Goal: Task Accomplishment & Management: Manage account settings

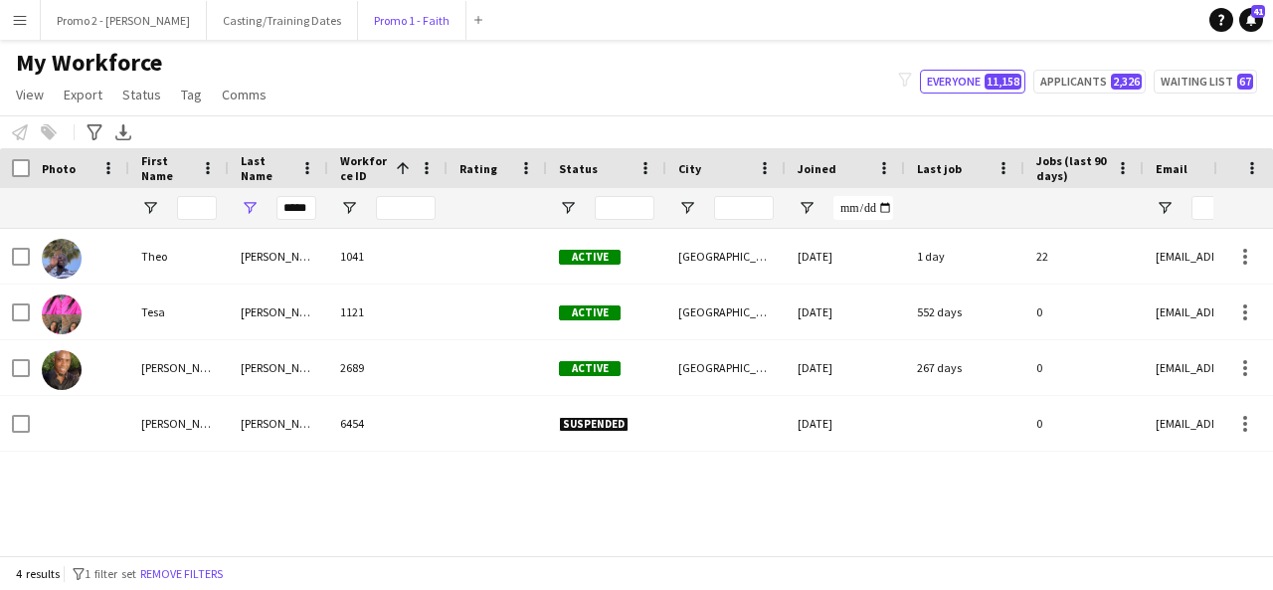
click at [358, 13] on button "Promo 1 - Faith Close" at bounding box center [412, 20] width 108 height 39
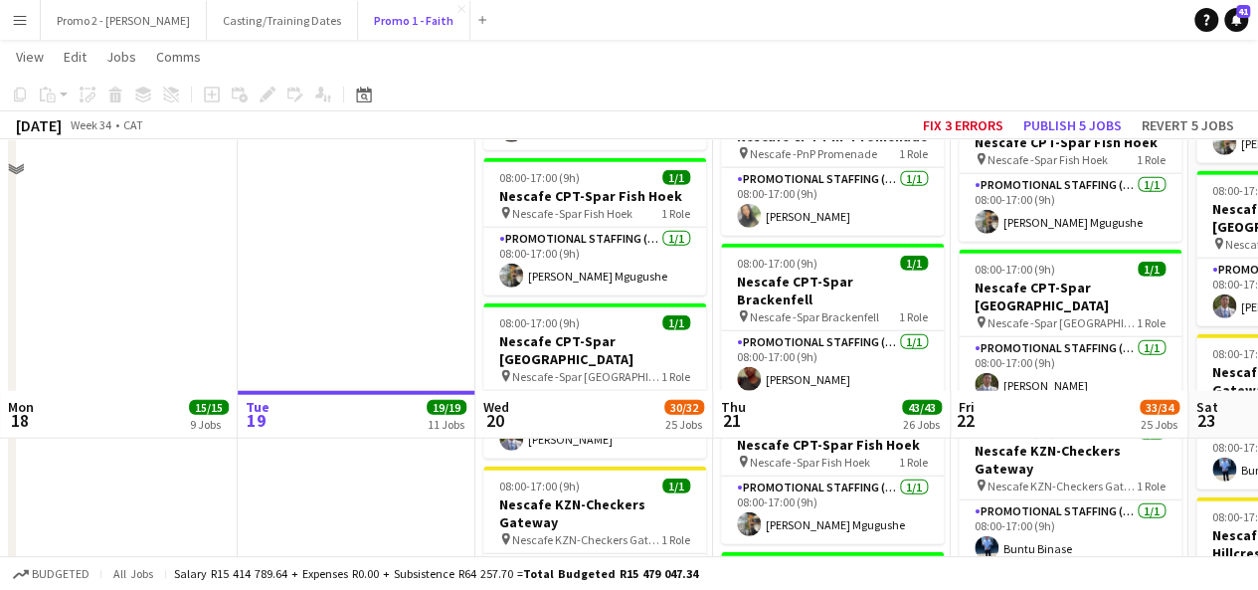
scroll to position [2664, 0]
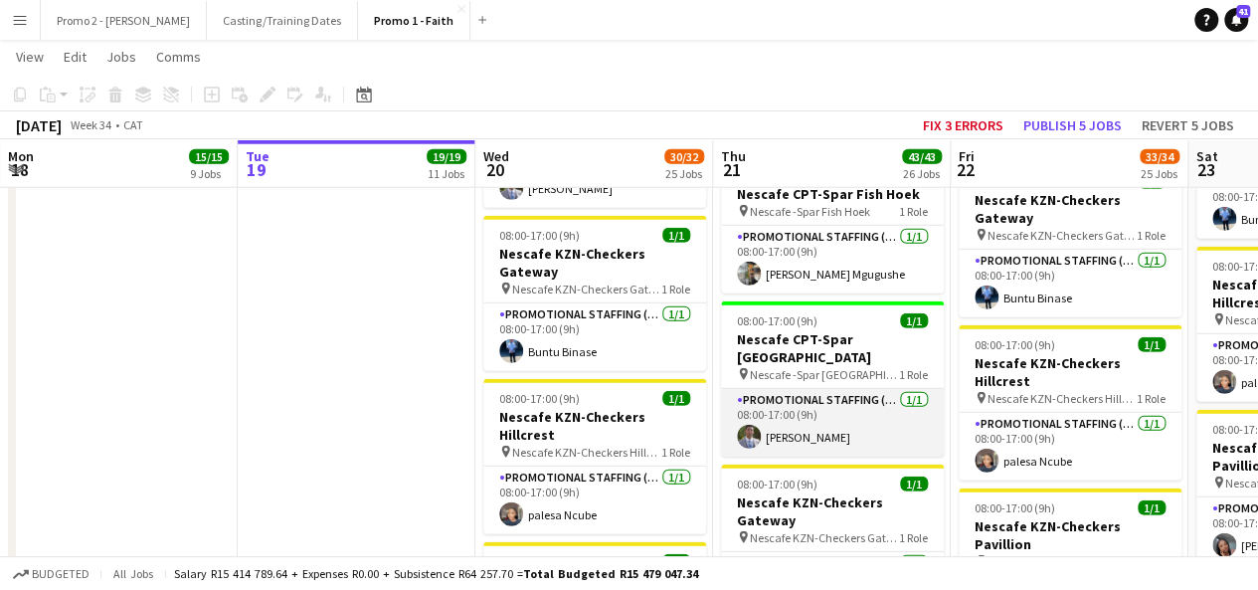
click at [799, 389] on app-card-role "Promotional Staffing (Brand Ambassadors) [DATE] 08:00-17:00 (9h) [PERSON_NAME]" at bounding box center [832, 423] width 223 height 68
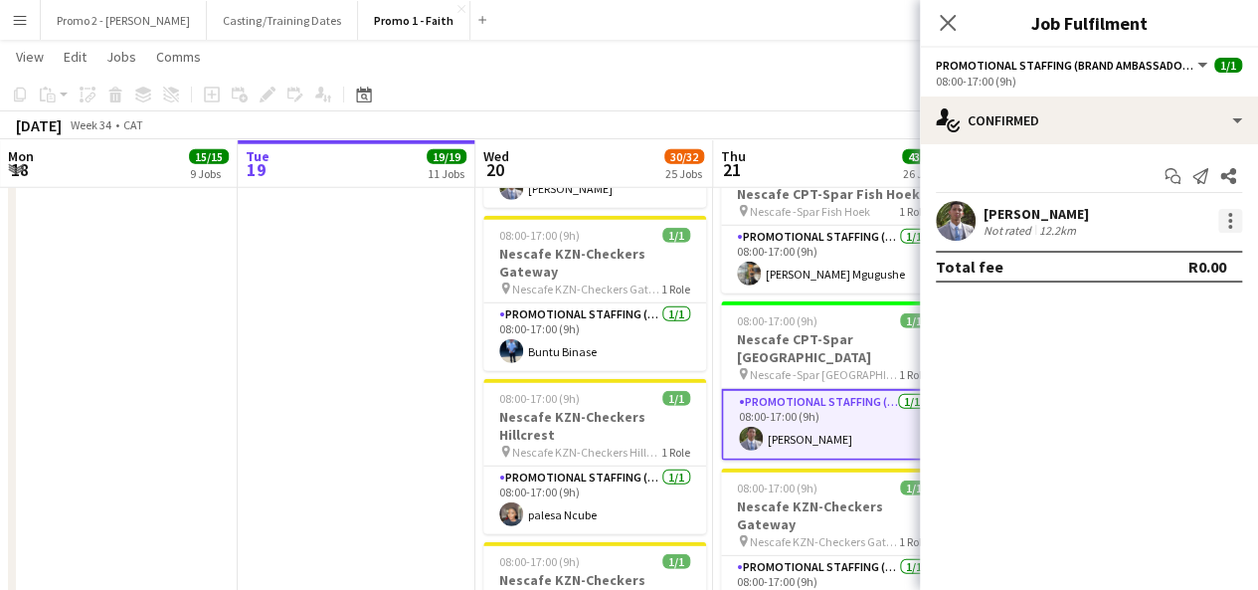
click at [1225, 217] on div at bounding box center [1230, 221] width 24 height 24
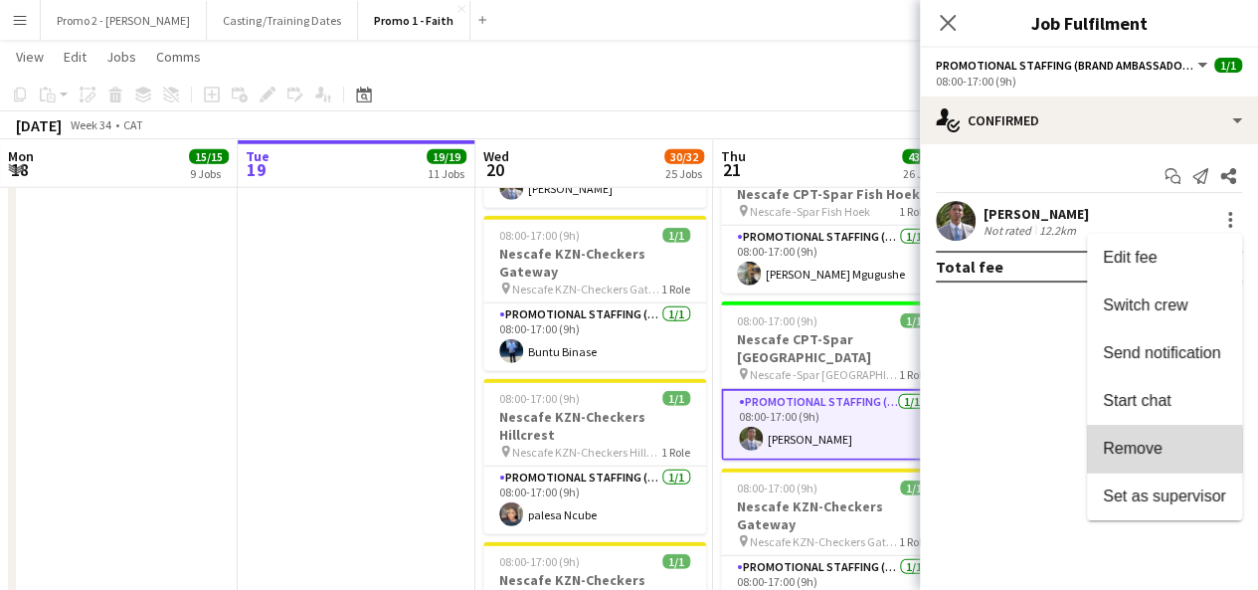
click at [1140, 449] on span "Remove" at bounding box center [1133, 447] width 60 height 17
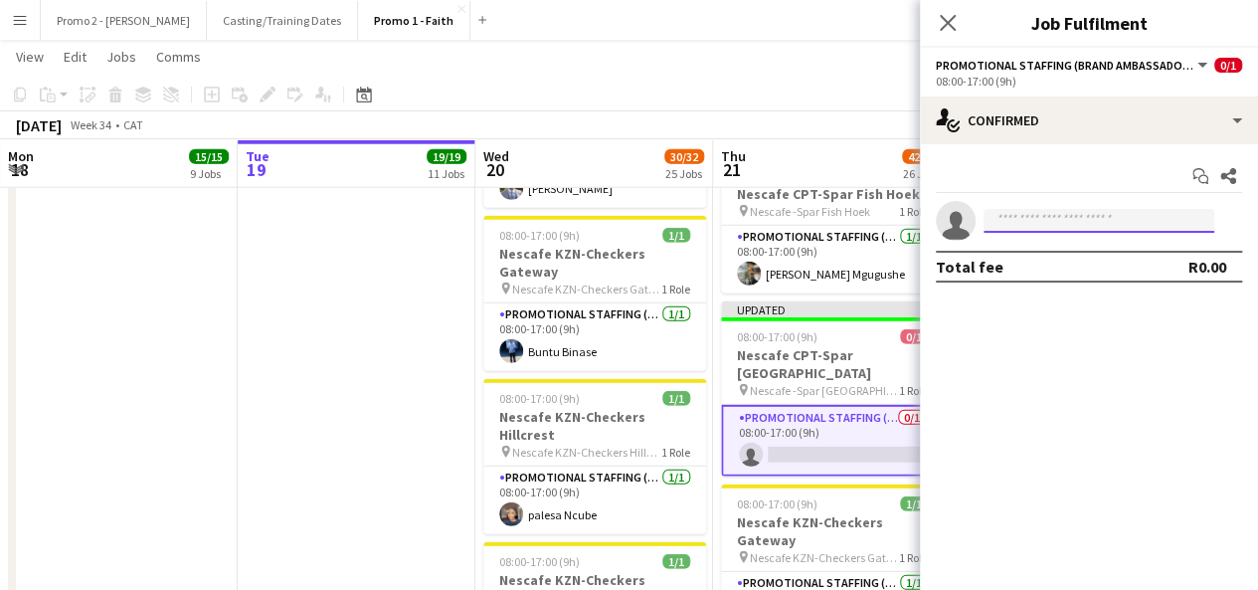
click at [1025, 226] on input at bounding box center [1098, 221] width 231 height 24
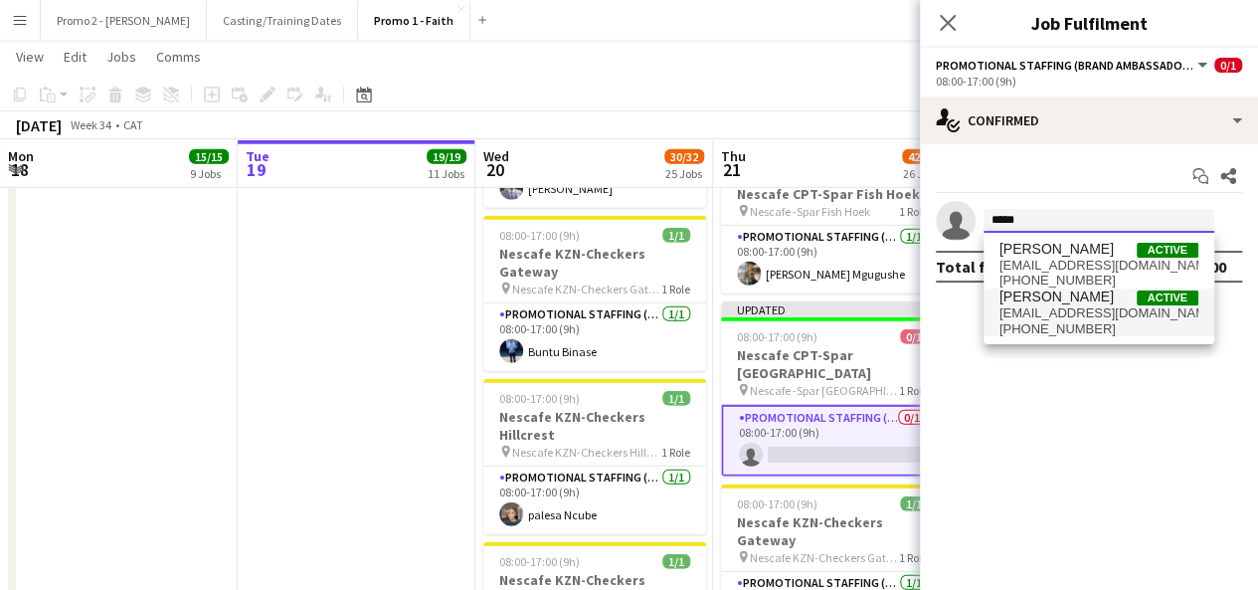
type input "*****"
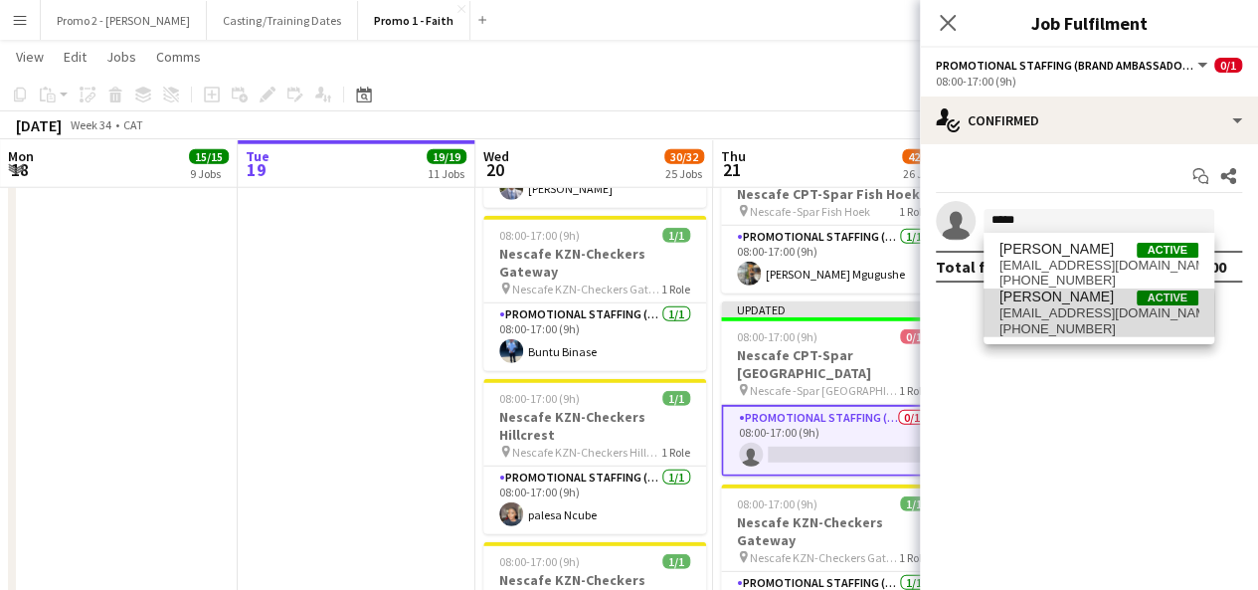
click at [1048, 313] on span "[EMAIL_ADDRESS][DOMAIN_NAME]" at bounding box center [1098, 313] width 199 height 16
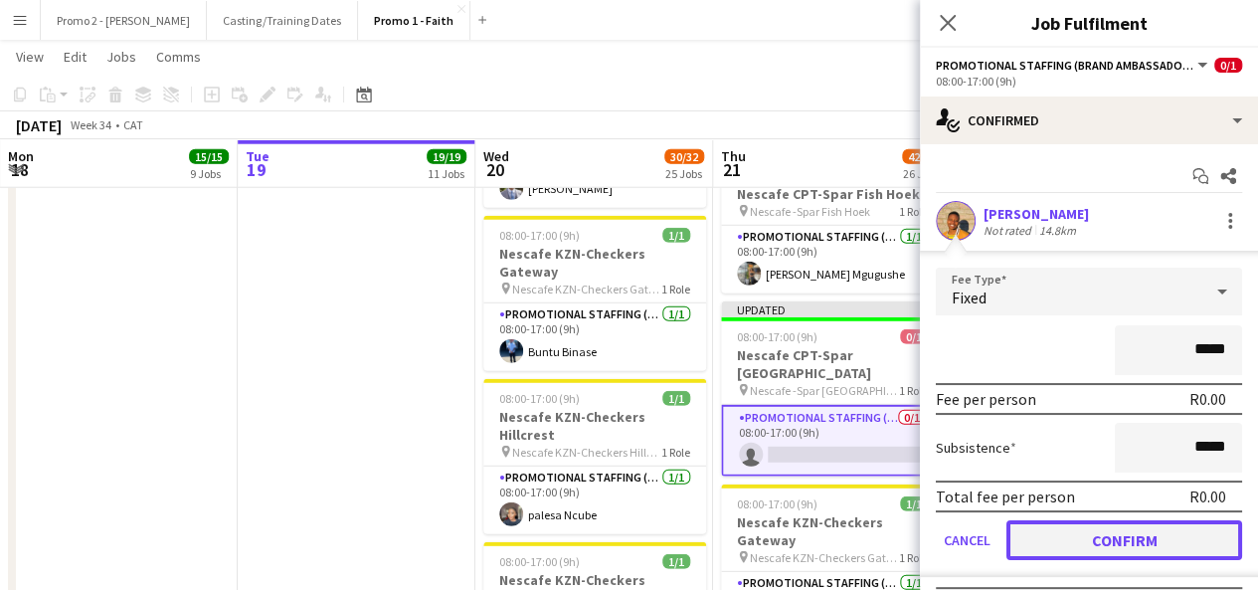
click at [1139, 549] on button "Confirm" at bounding box center [1124, 540] width 236 height 40
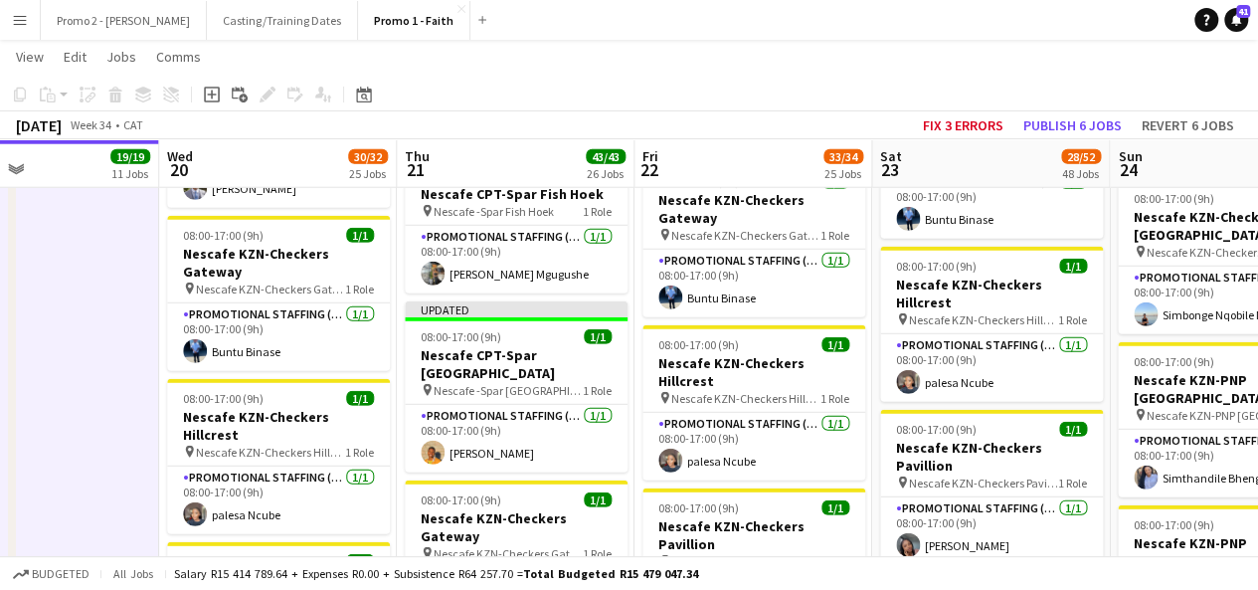
drag, startPoint x: 1090, startPoint y: 365, endPoint x: 770, endPoint y: 387, distance: 319.9
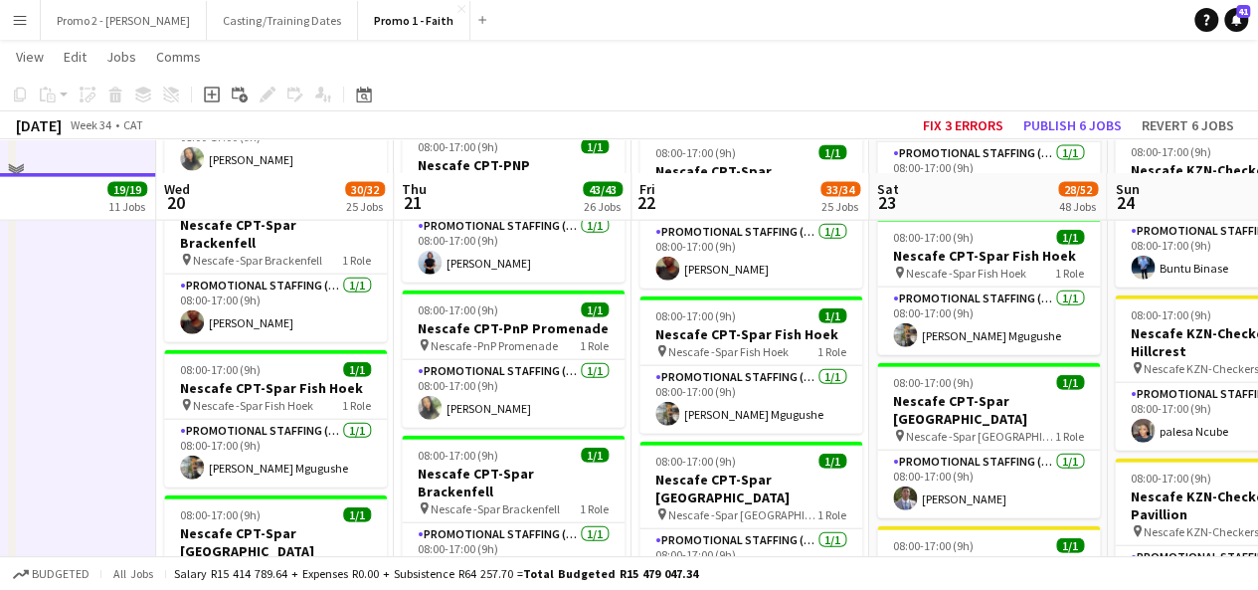
scroll to position [2256, 0]
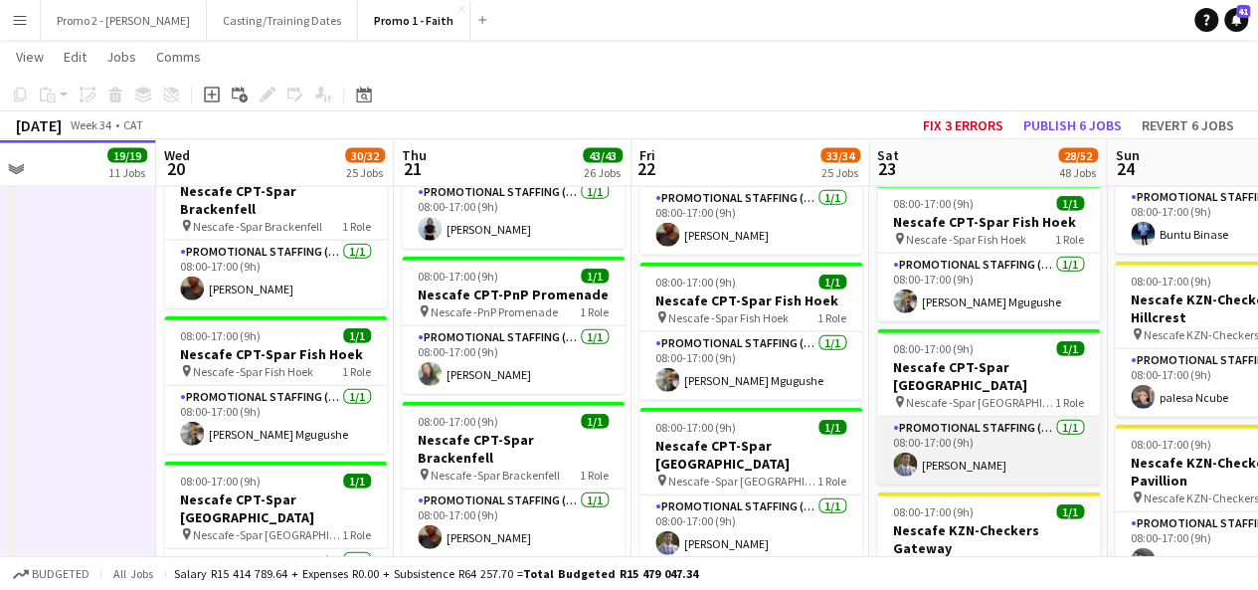
click at [982, 417] on app-card-role "Promotional Staffing (Brand Ambassadors) [DATE] 08:00-17:00 (9h) [PERSON_NAME]" at bounding box center [988, 451] width 223 height 68
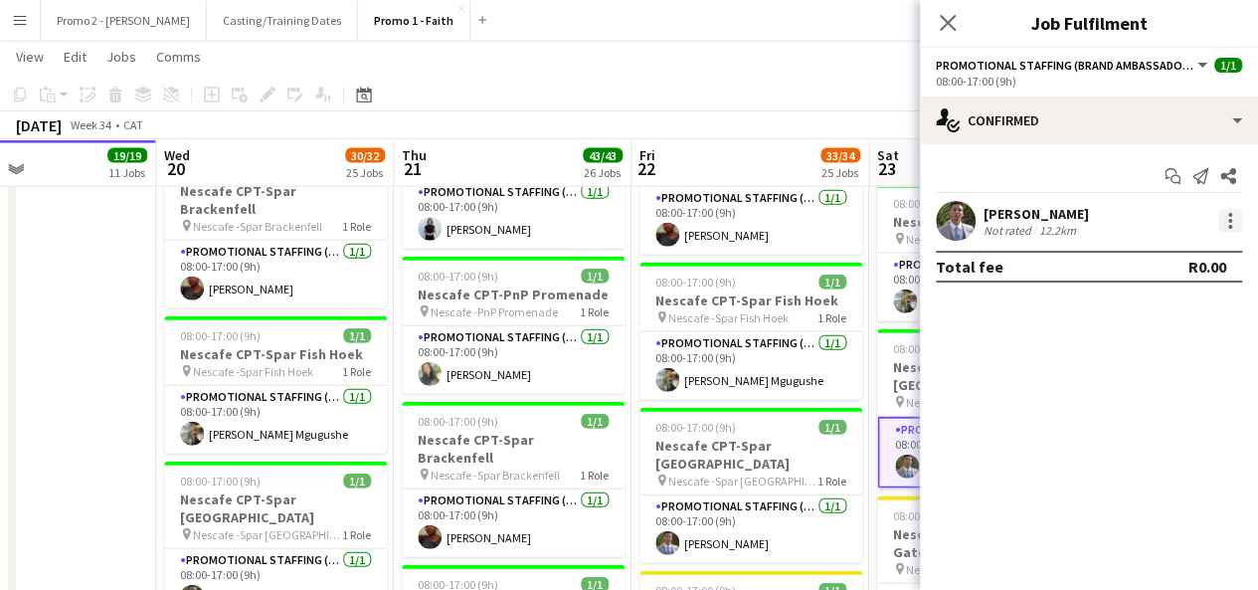
click at [1228, 225] on div at bounding box center [1230, 227] width 4 height 4
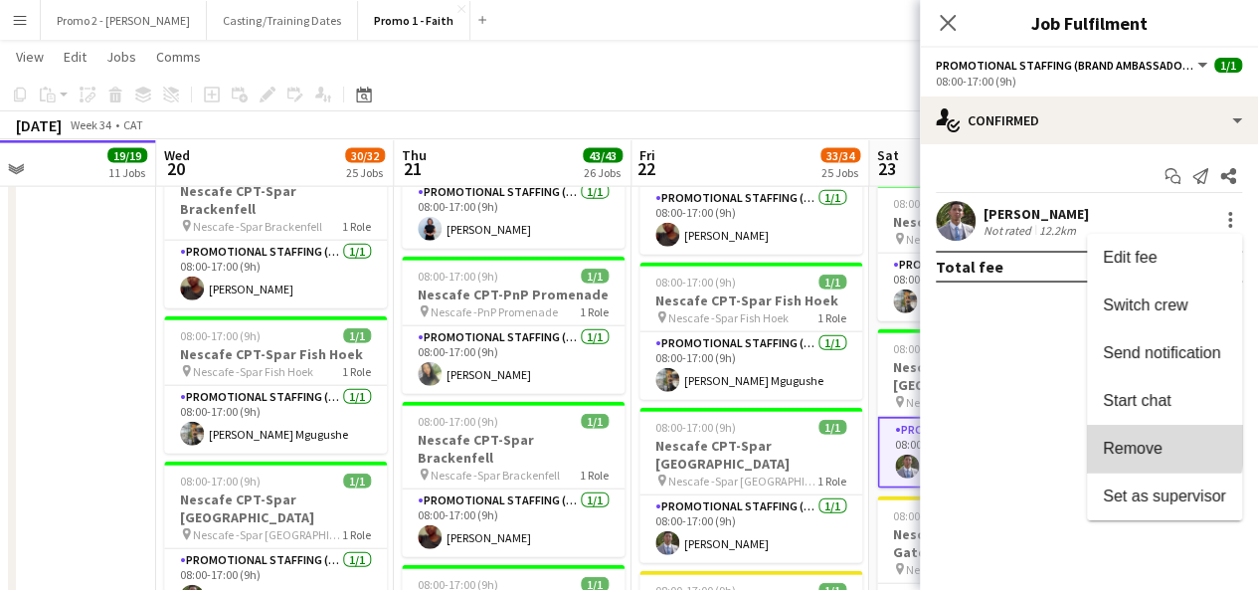
click at [1124, 442] on span "Remove" at bounding box center [1133, 447] width 60 height 17
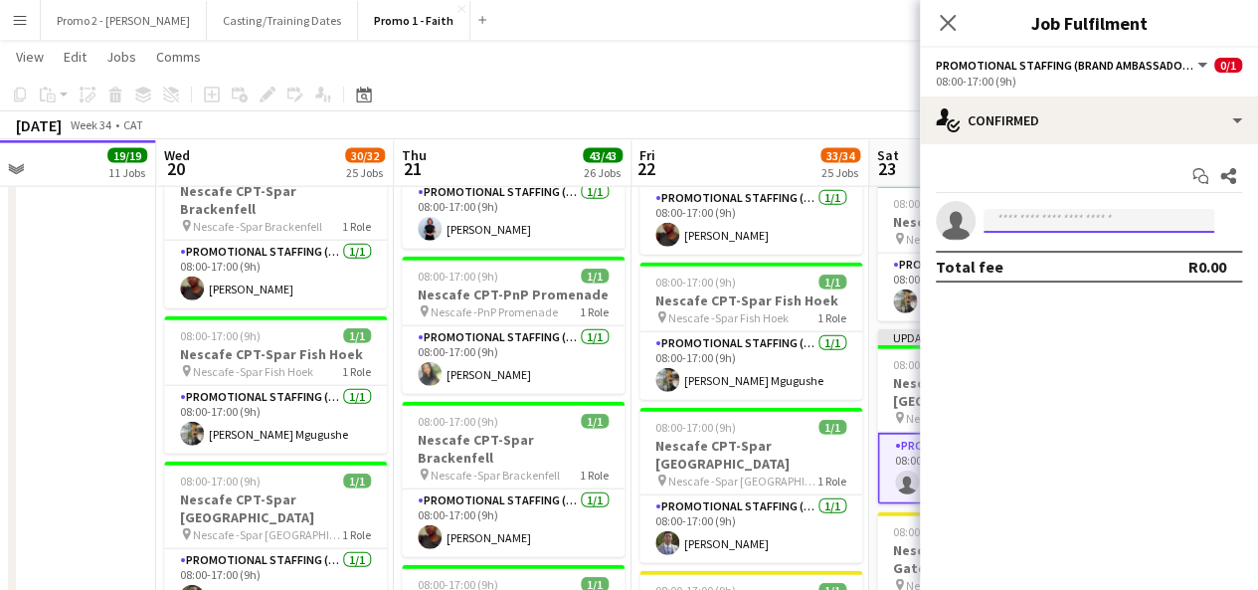
click at [1032, 218] on input at bounding box center [1098, 221] width 231 height 24
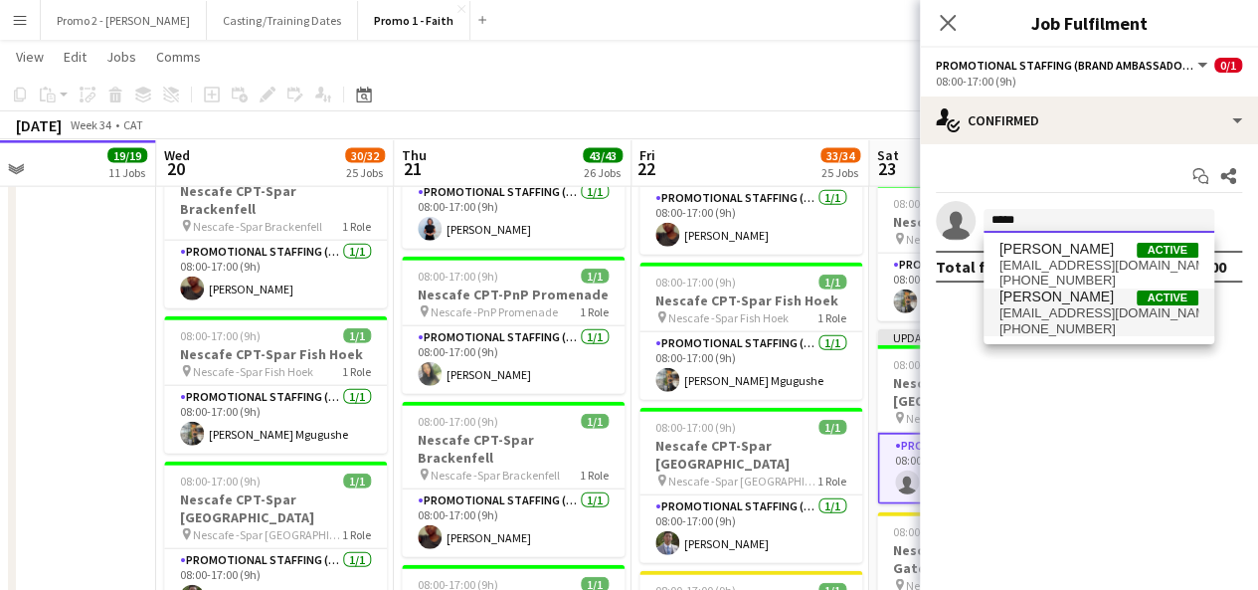
type input "*****"
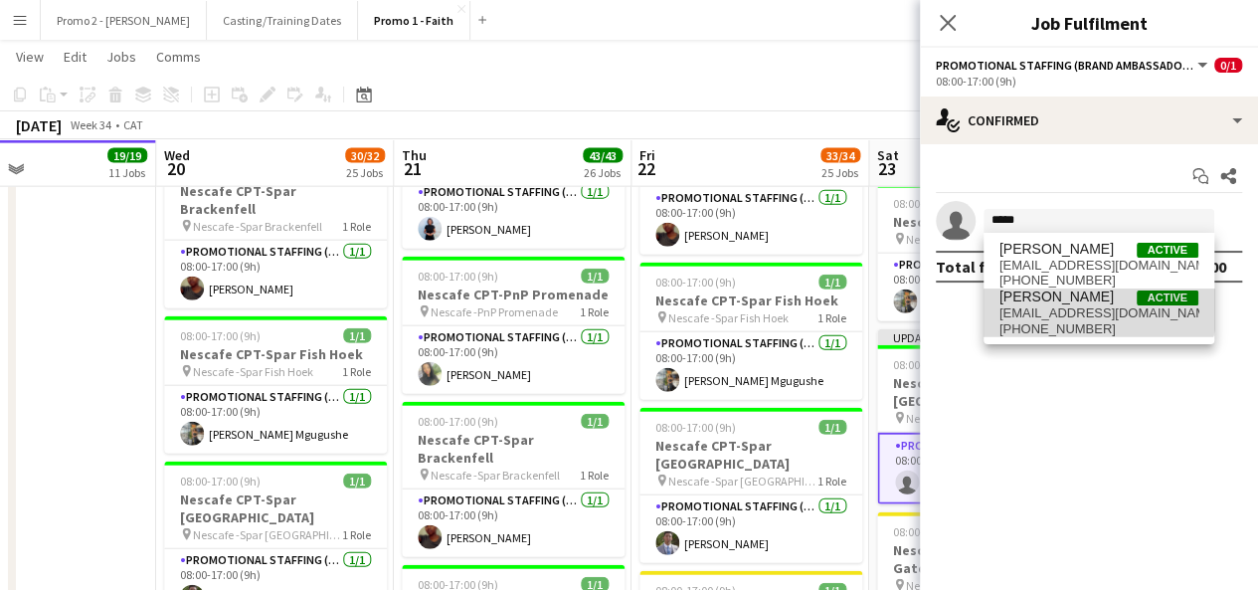
click at [1068, 291] on span "[PERSON_NAME]" at bounding box center [1056, 296] width 114 height 17
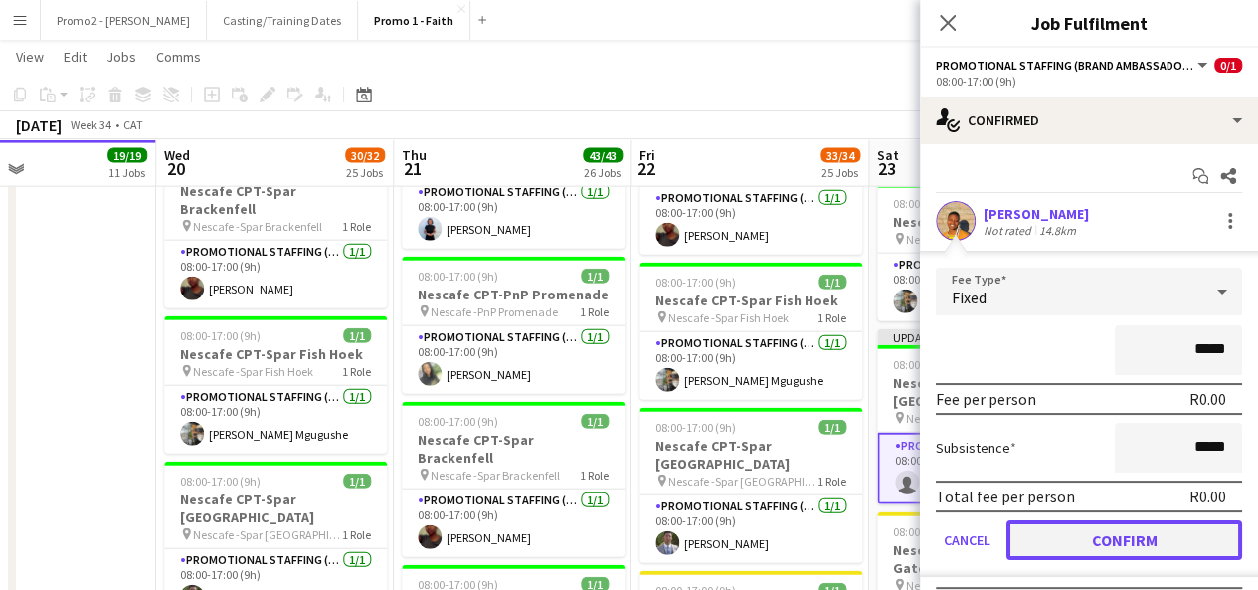
click at [1143, 530] on button "Confirm" at bounding box center [1124, 540] width 236 height 40
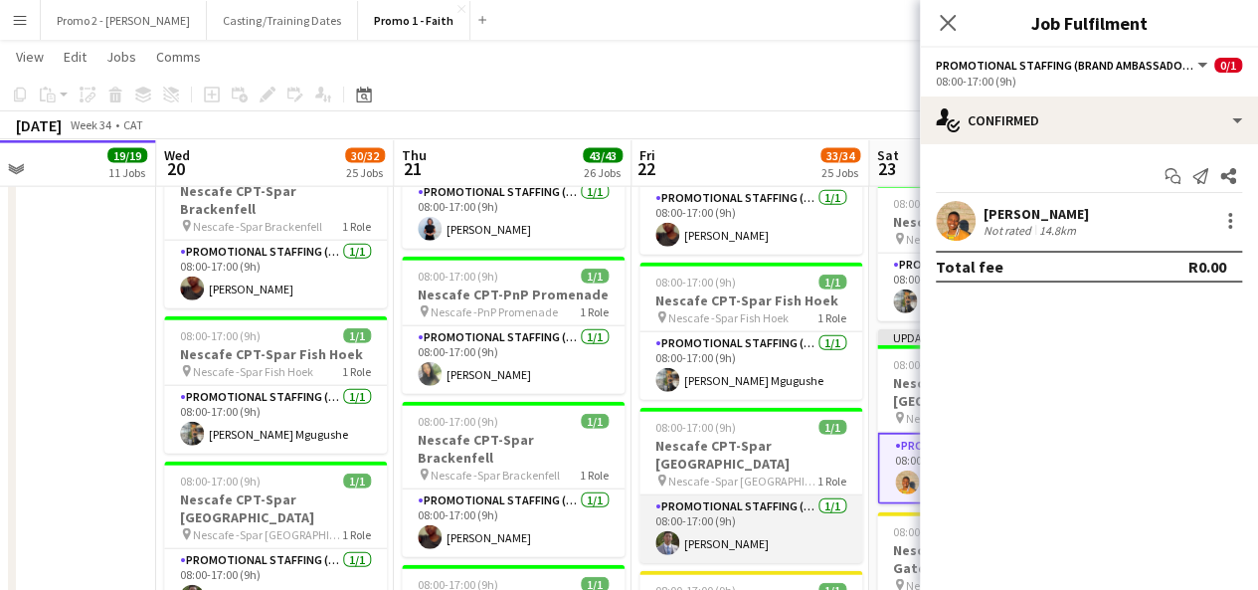
click at [725, 495] on app-card-role "Promotional Staffing (Brand Ambassadors) [DATE] 08:00-17:00 (9h) [PERSON_NAME]" at bounding box center [750, 529] width 223 height 68
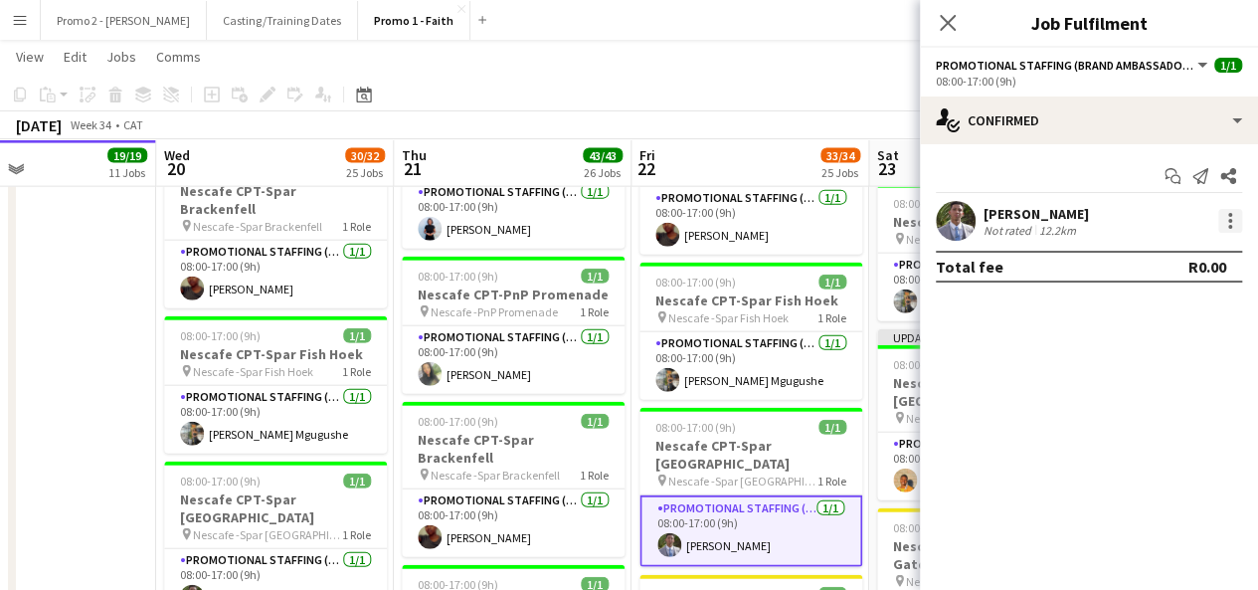
click at [1234, 222] on div at bounding box center [1230, 221] width 24 height 24
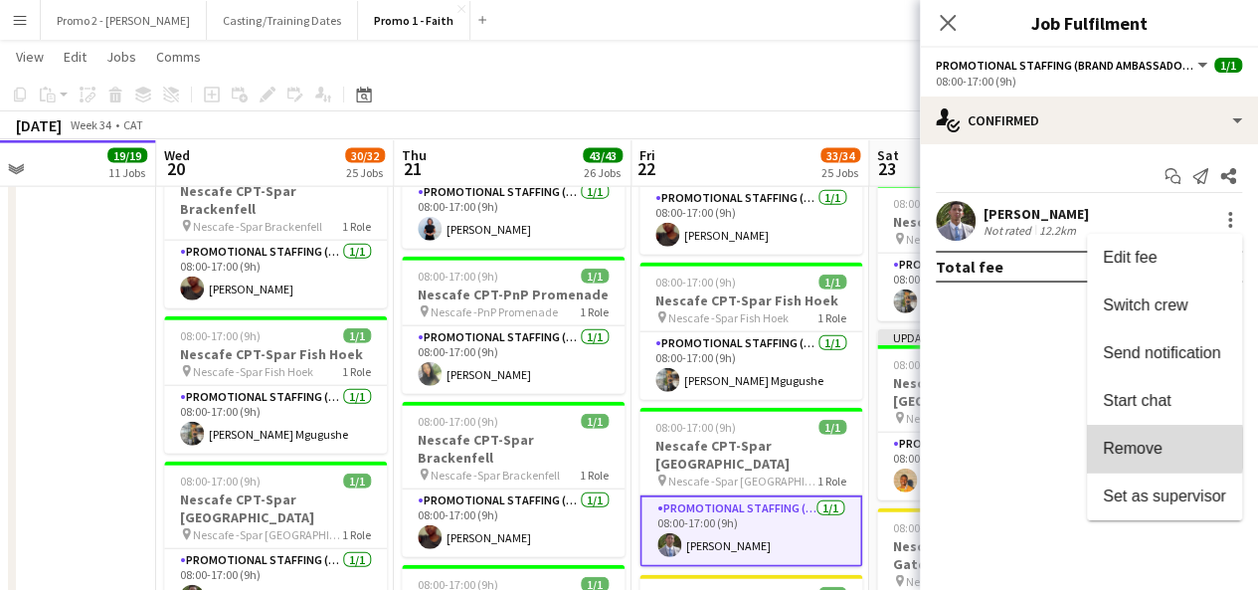
click at [1146, 447] on span "Remove" at bounding box center [1133, 447] width 60 height 17
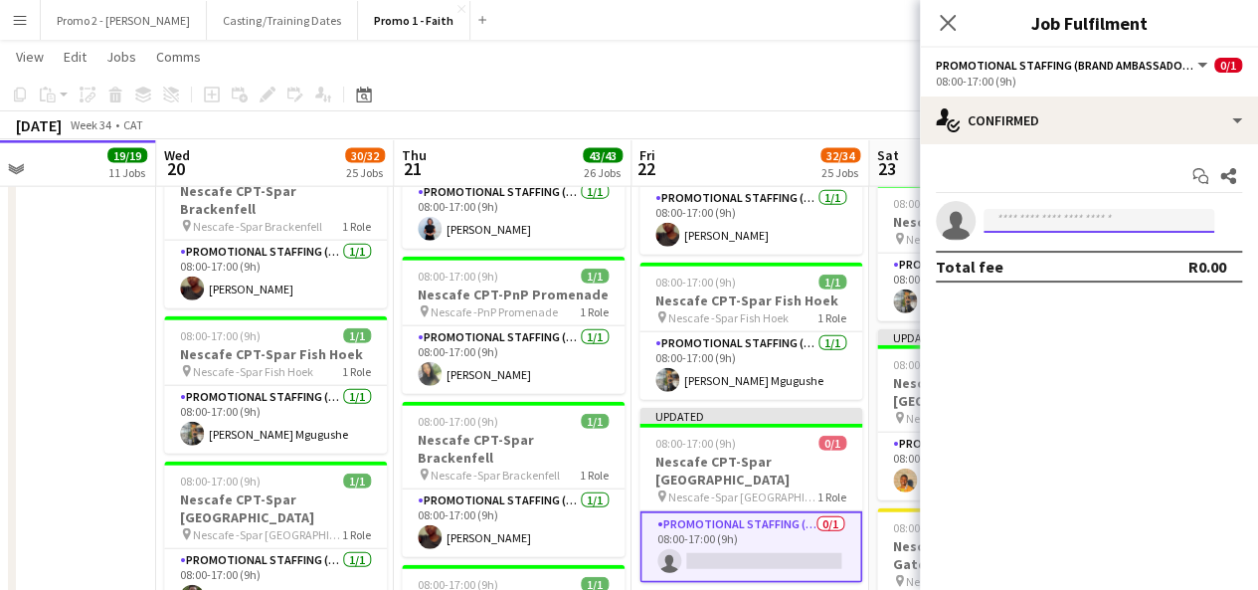
click at [1025, 216] on input at bounding box center [1098, 221] width 231 height 24
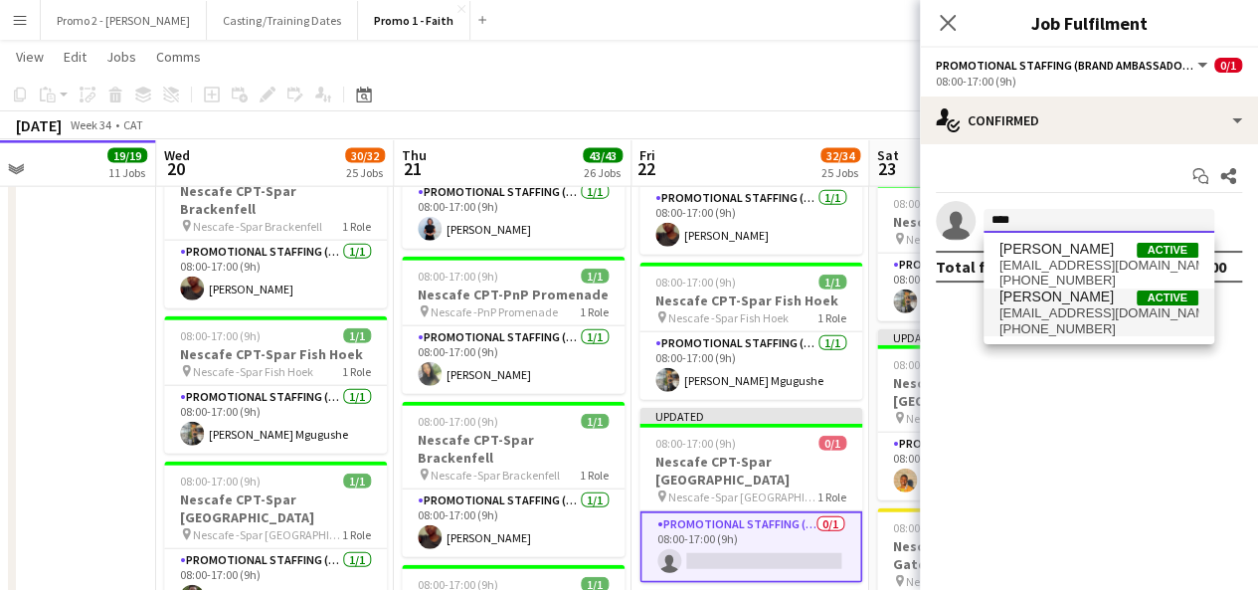
type input "****"
click at [1040, 309] on span "[EMAIL_ADDRESS][DOMAIN_NAME]" at bounding box center [1098, 313] width 199 height 16
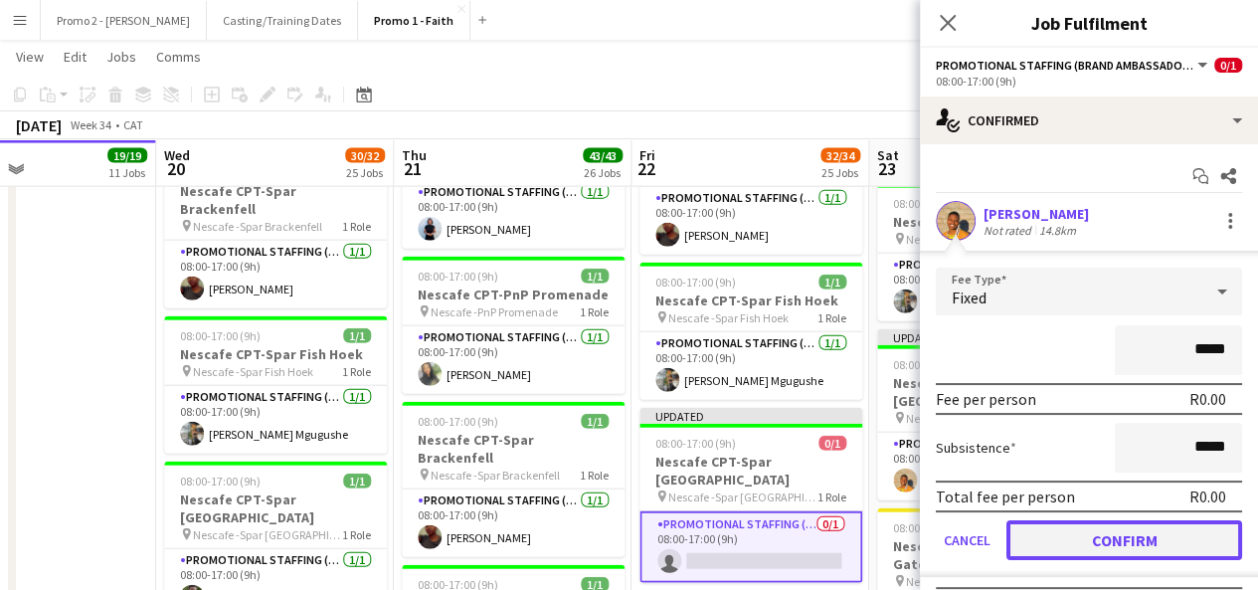
click at [1127, 545] on button "Confirm" at bounding box center [1124, 540] width 236 height 40
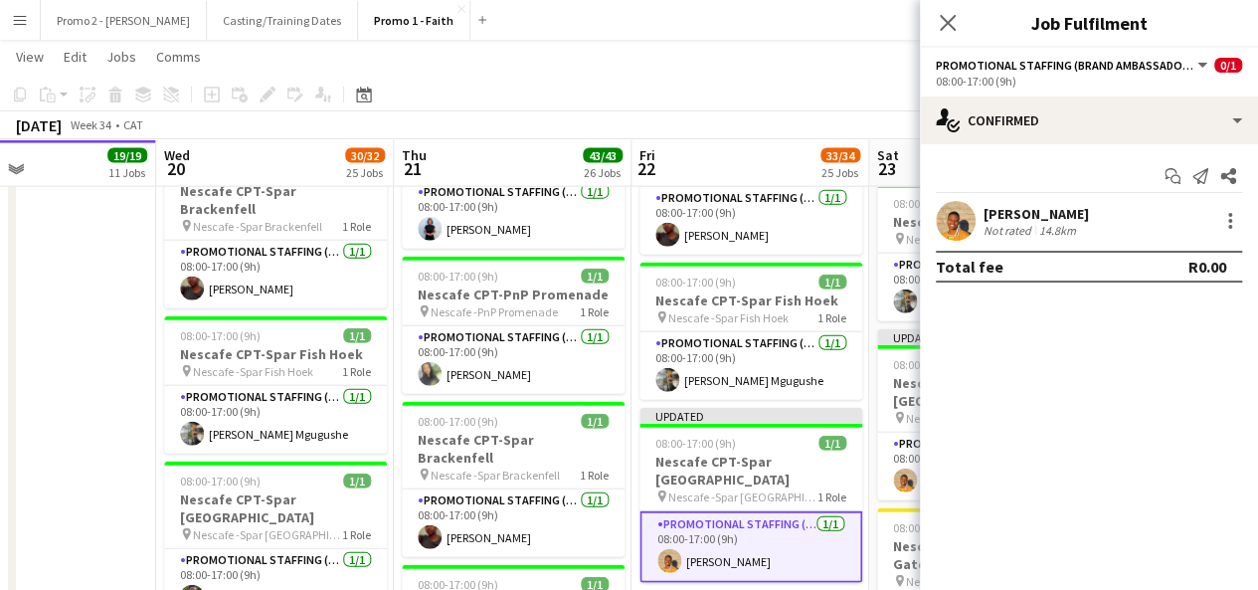
click at [843, 101] on app-toolbar "Copy Paste Paste Ctrl+V Paste with crew Ctrl+Shift+V Paste linked Job [GEOGRAPH…" at bounding box center [629, 95] width 1258 height 34
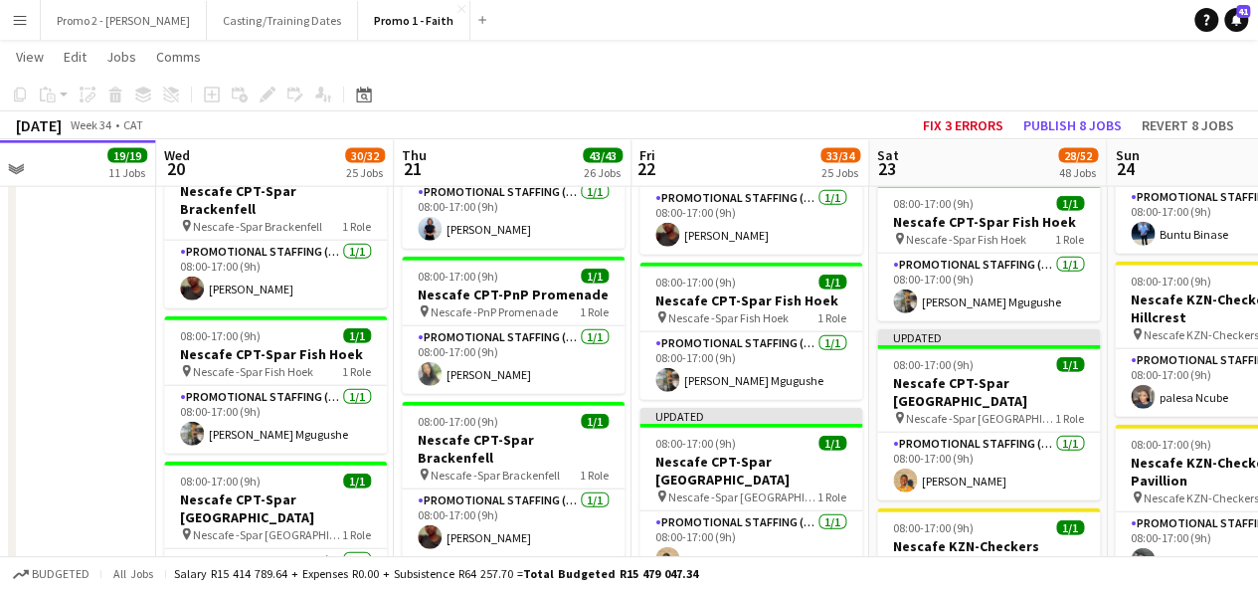
drag, startPoint x: 1142, startPoint y: 357, endPoint x: 964, endPoint y: 363, distance: 178.1
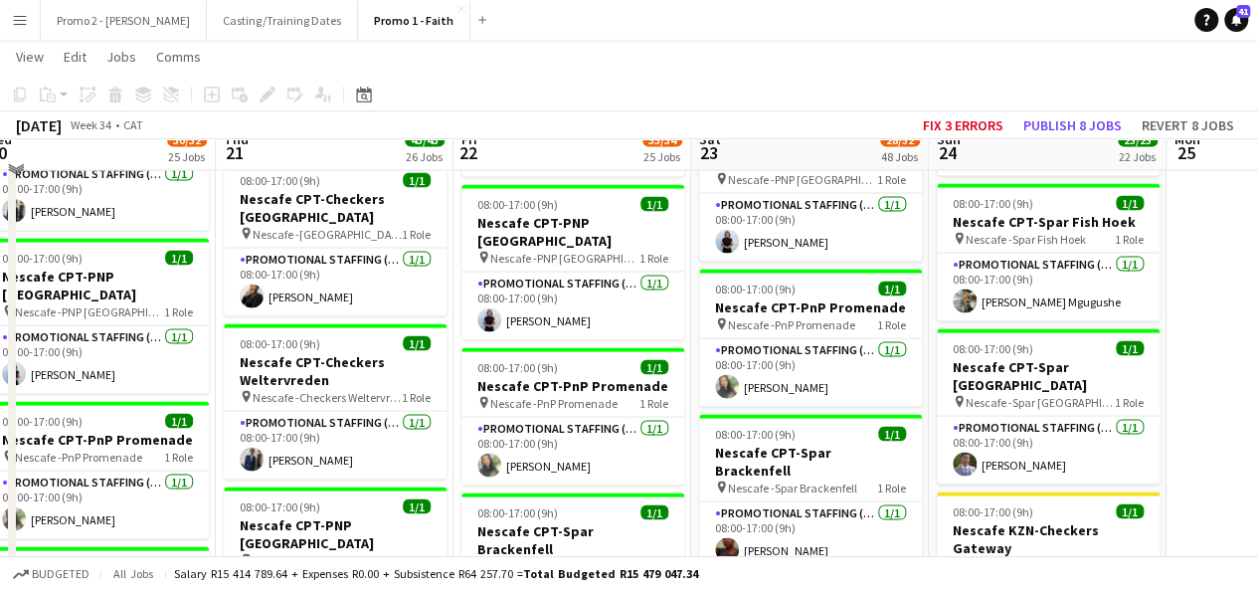
scroll to position [1829, 0]
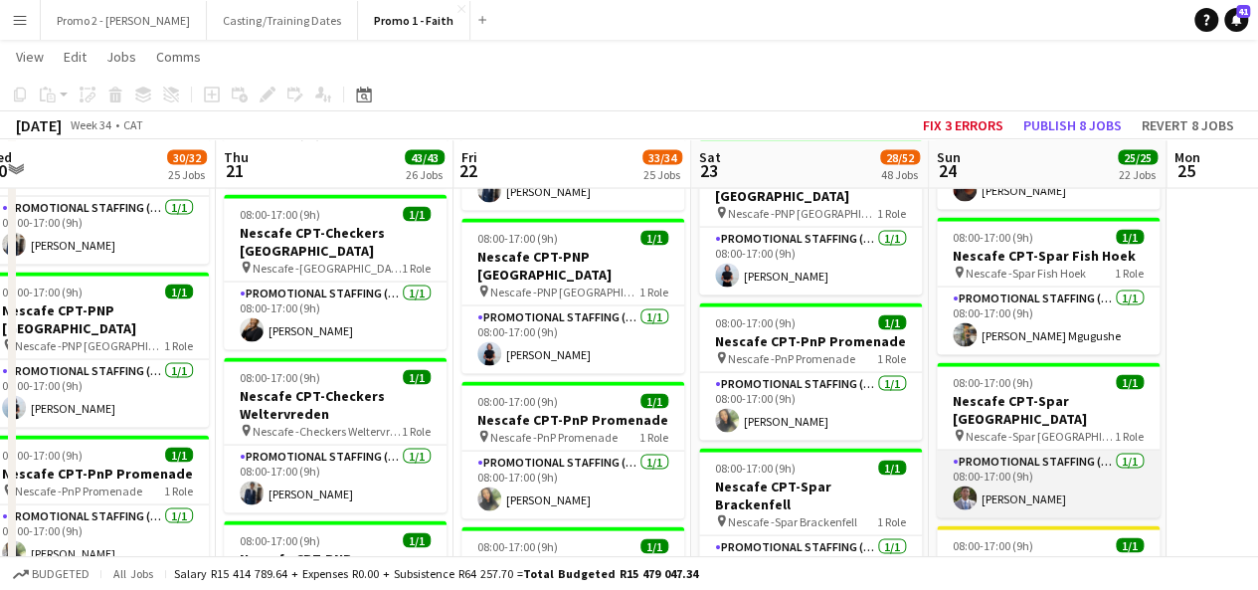
click at [1012, 449] on app-card-role "Promotional Staffing (Brand Ambassadors) [DATE] 08:00-17:00 (9h) [PERSON_NAME]" at bounding box center [1047, 483] width 223 height 68
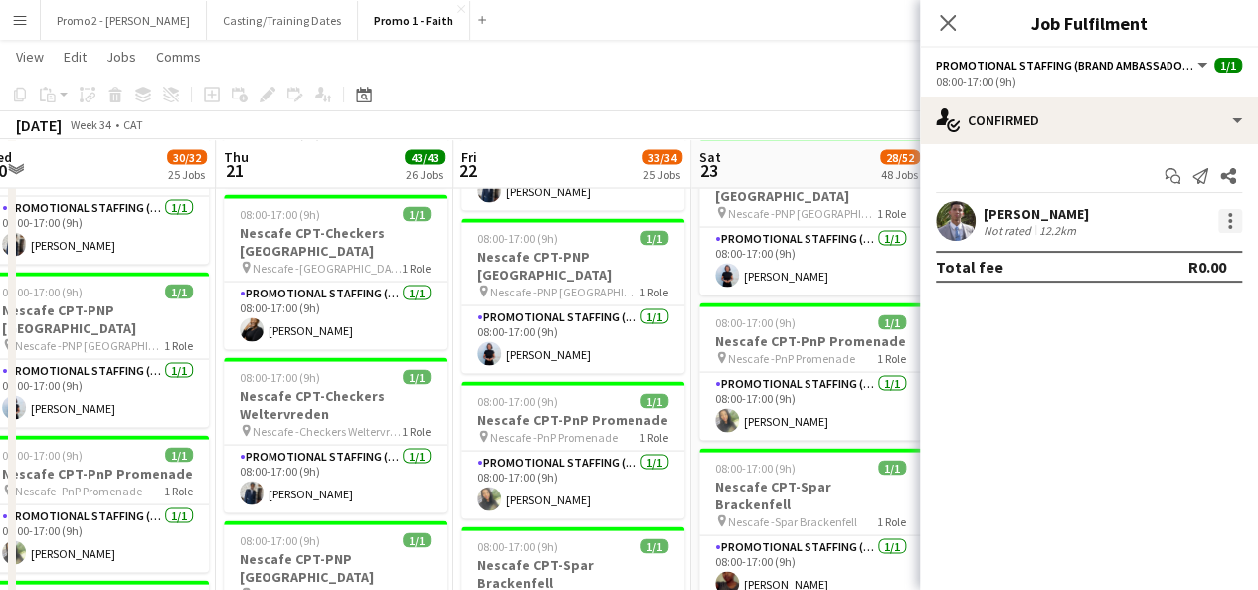
click at [1229, 225] on div at bounding box center [1230, 227] width 4 height 4
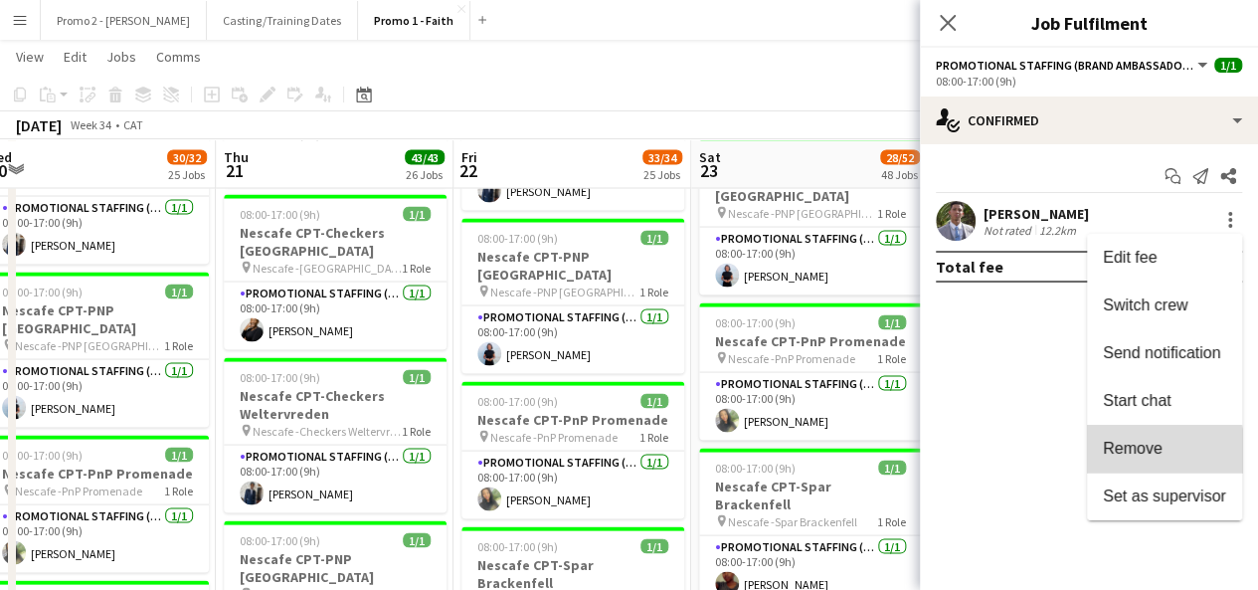
click at [1139, 460] on button "Remove" at bounding box center [1164, 449] width 155 height 48
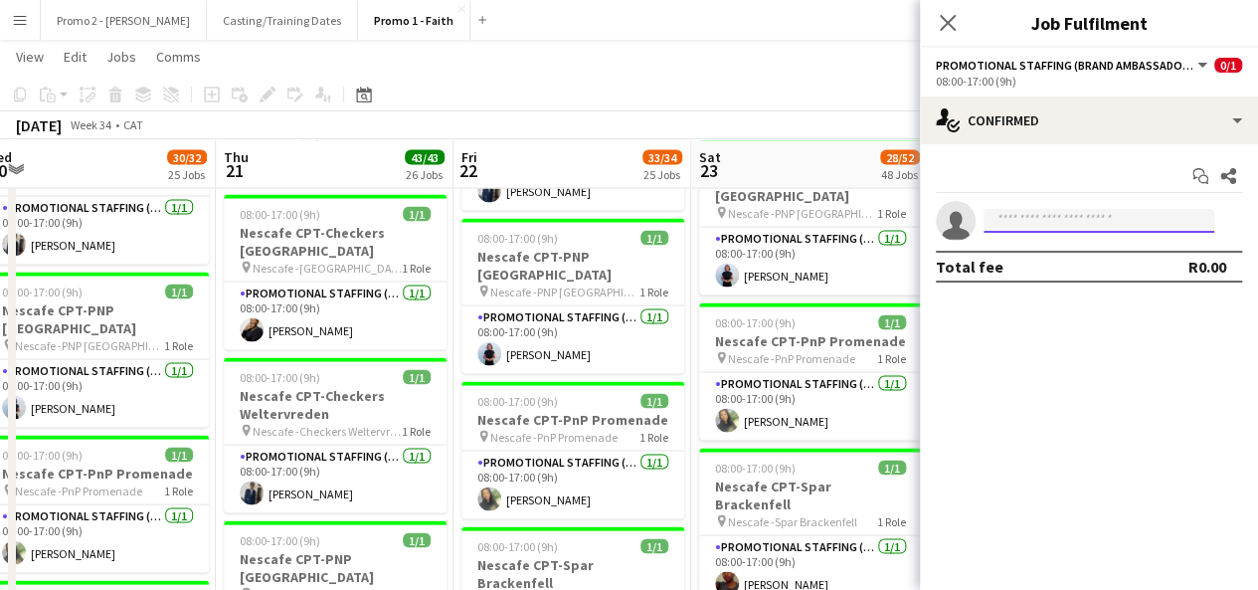
click at [1082, 218] on input at bounding box center [1098, 221] width 231 height 24
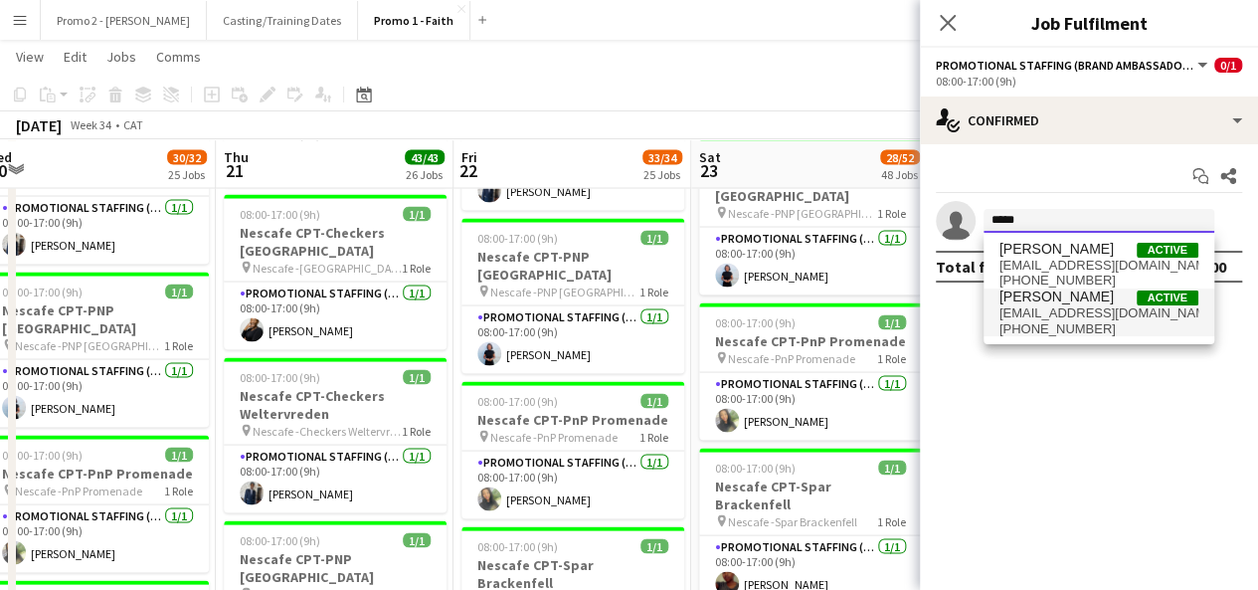
type input "*****"
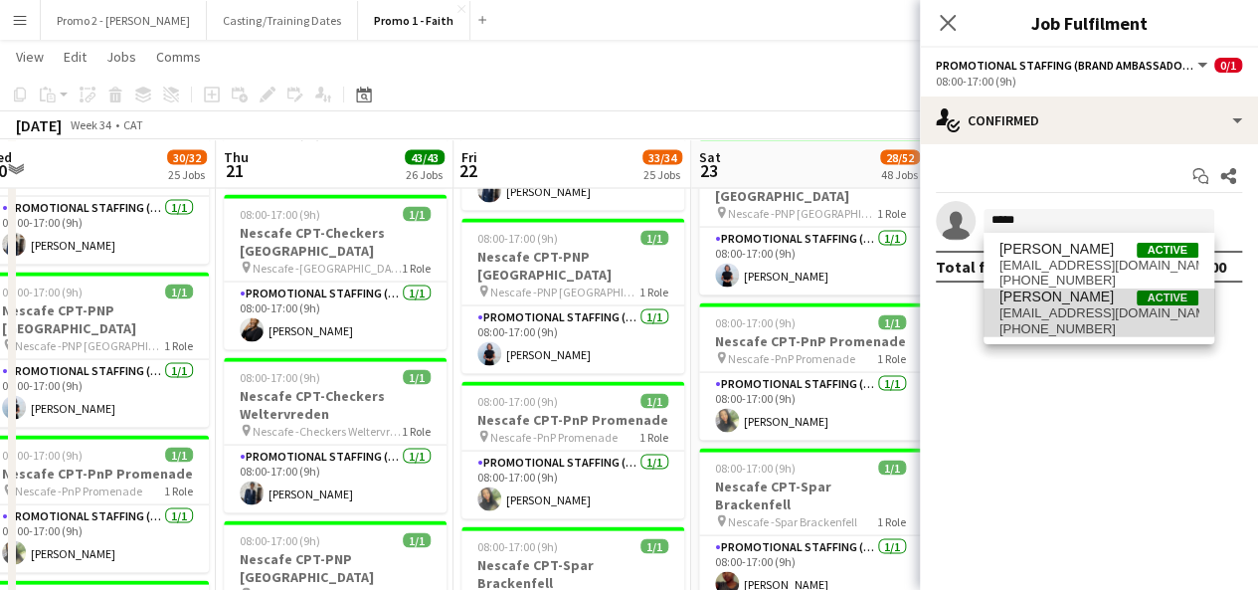
click at [1066, 297] on span "[PERSON_NAME]" at bounding box center [1056, 296] width 114 height 17
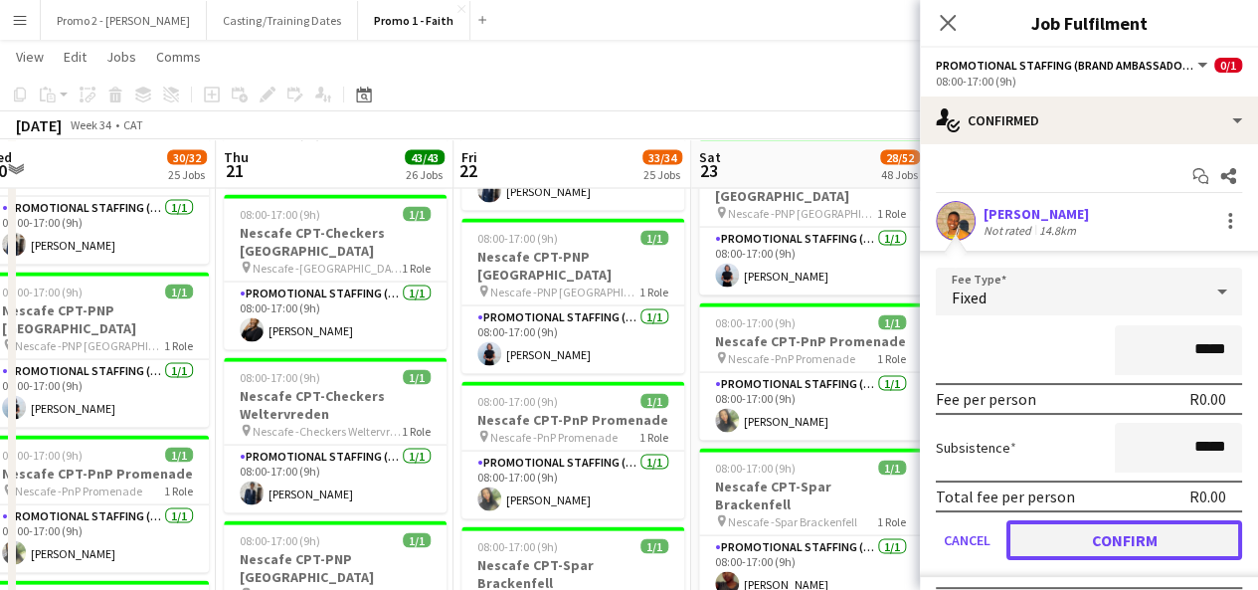
click at [1113, 526] on button "Confirm" at bounding box center [1124, 540] width 236 height 40
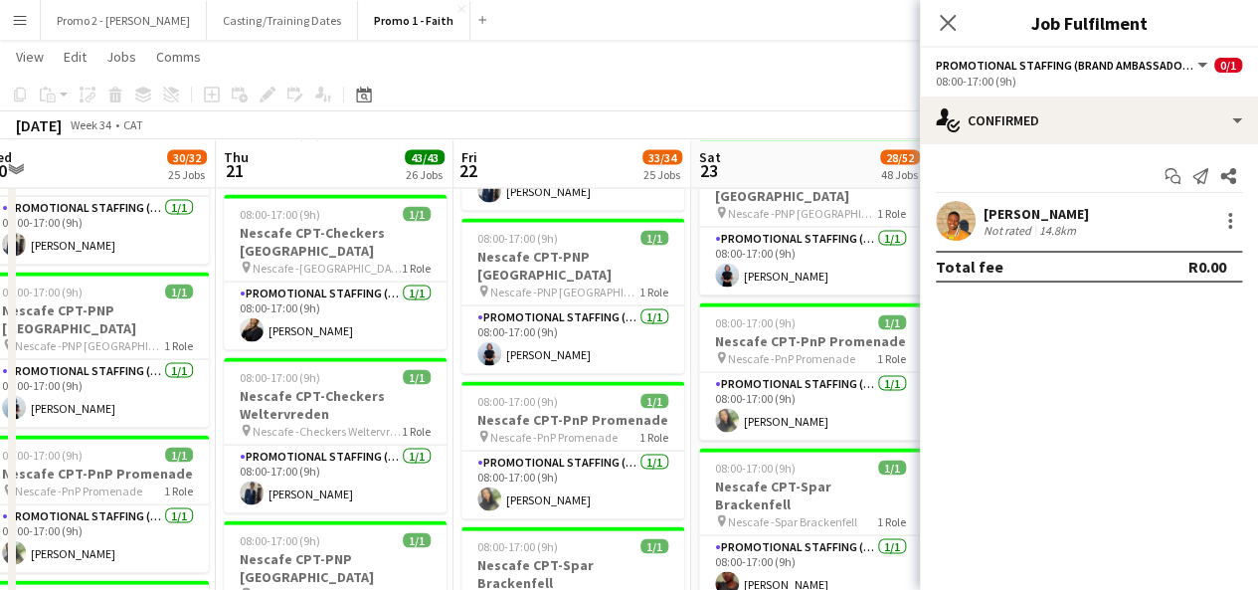
click at [858, 107] on app-toolbar "Copy Paste Paste Ctrl+V Paste with crew Ctrl+Shift+V Paste linked Job [GEOGRAPH…" at bounding box center [629, 95] width 1258 height 34
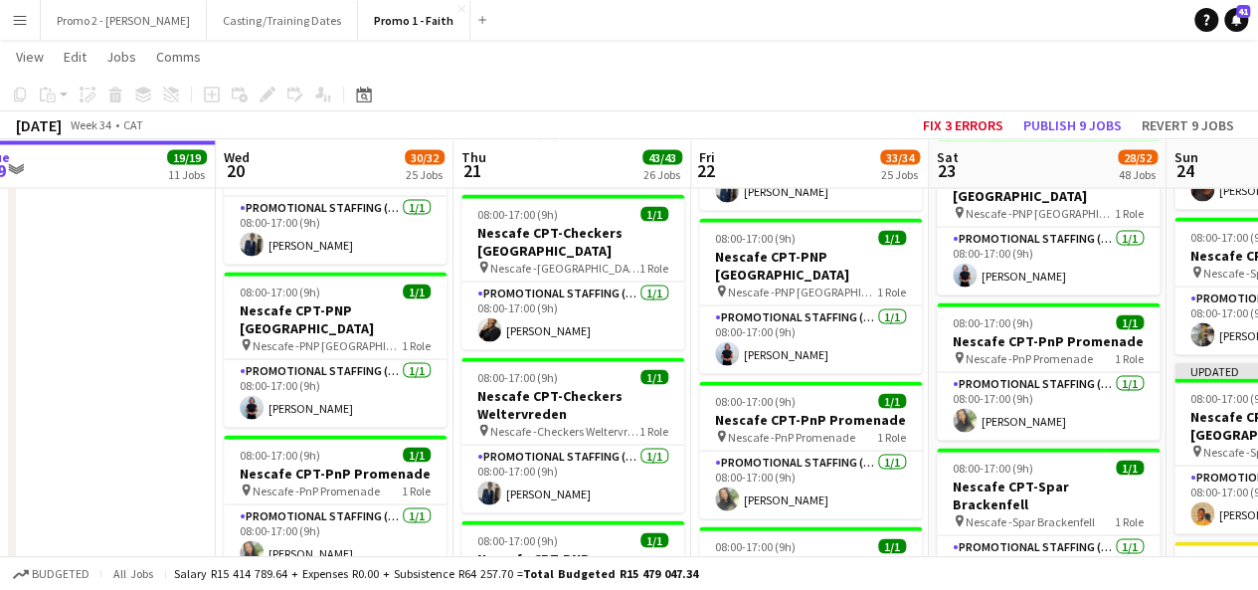
drag, startPoint x: 980, startPoint y: 388, endPoint x: 1130, endPoint y: 359, distance: 152.9
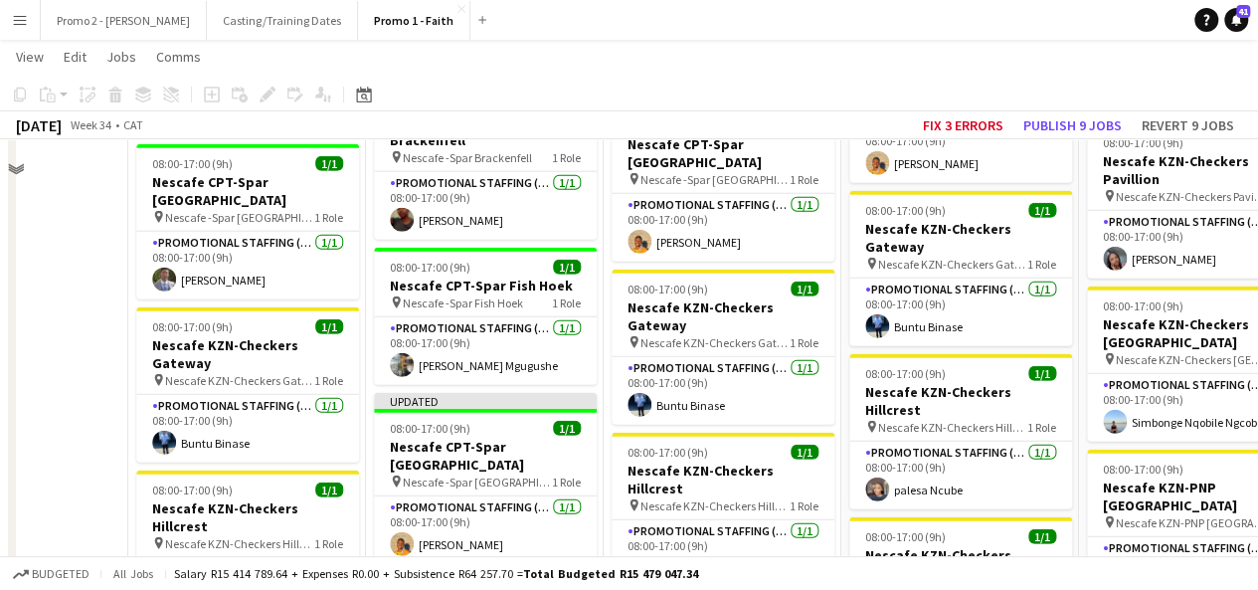
scroll to position [2256, 0]
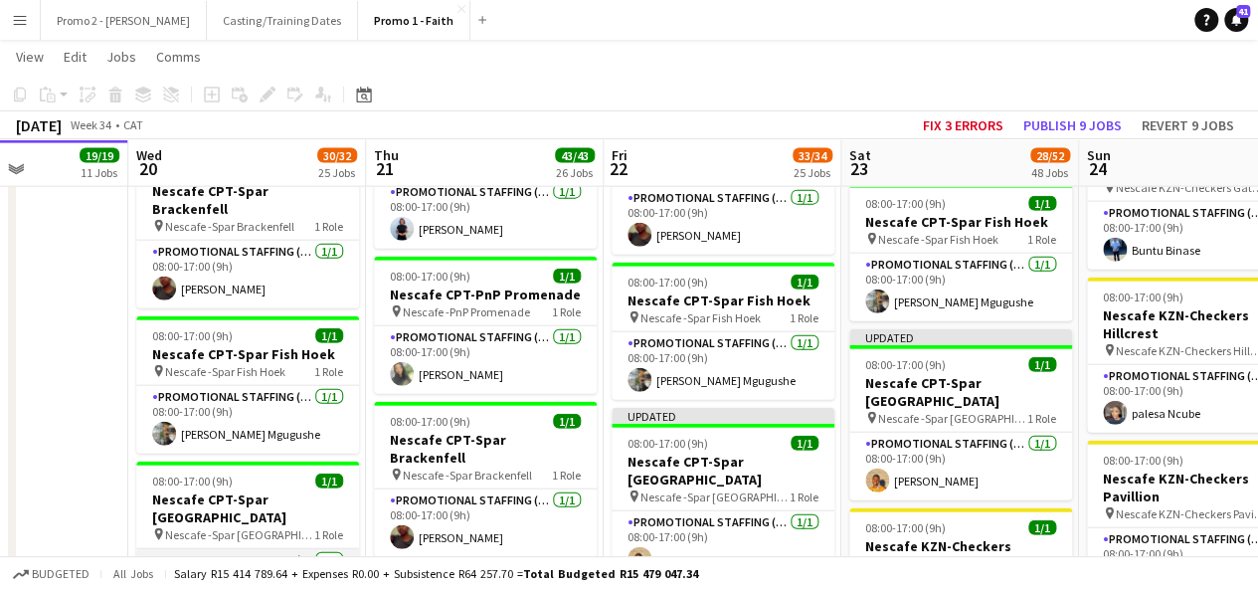
click at [234, 549] on app-card-role "Promotional Staffing (Brand Ambassadors) [DATE] 08:00-17:00 (9h) [PERSON_NAME]" at bounding box center [247, 583] width 223 height 68
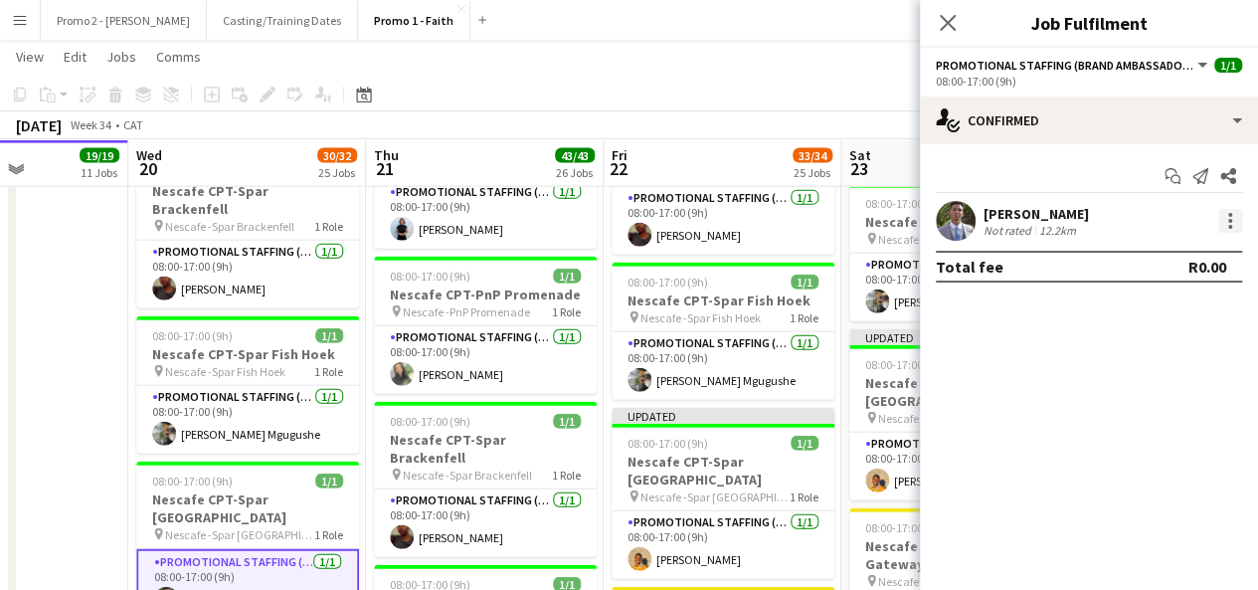
click at [1229, 230] on div at bounding box center [1230, 221] width 24 height 24
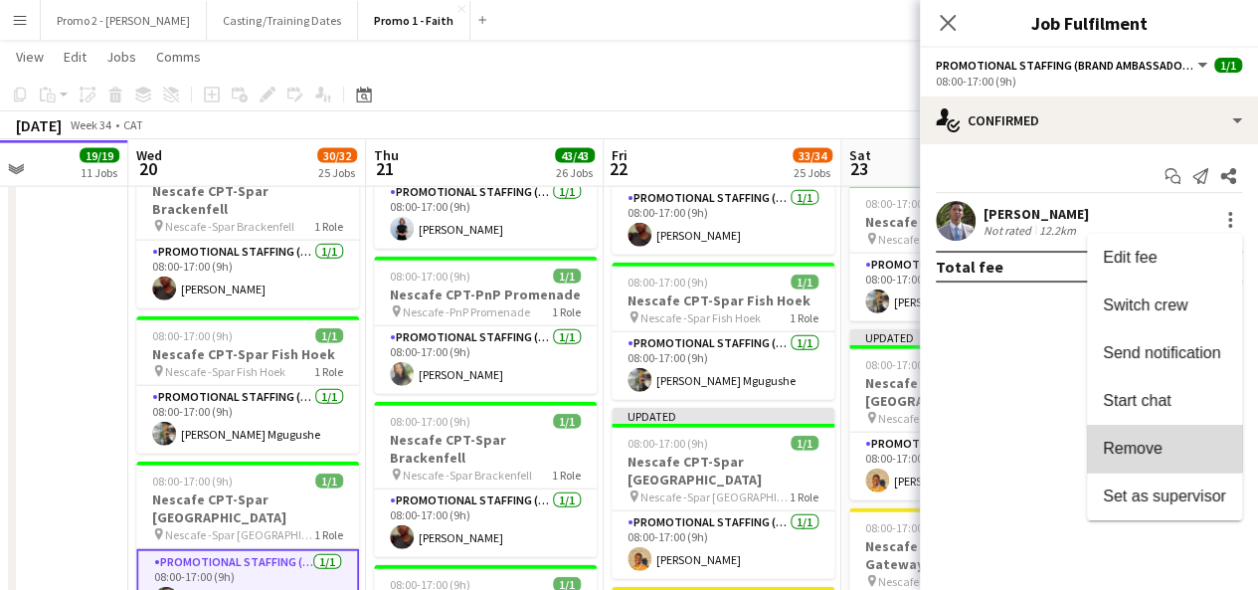
click at [1157, 434] on button "Remove" at bounding box center [1164, 449] width 155 height 48
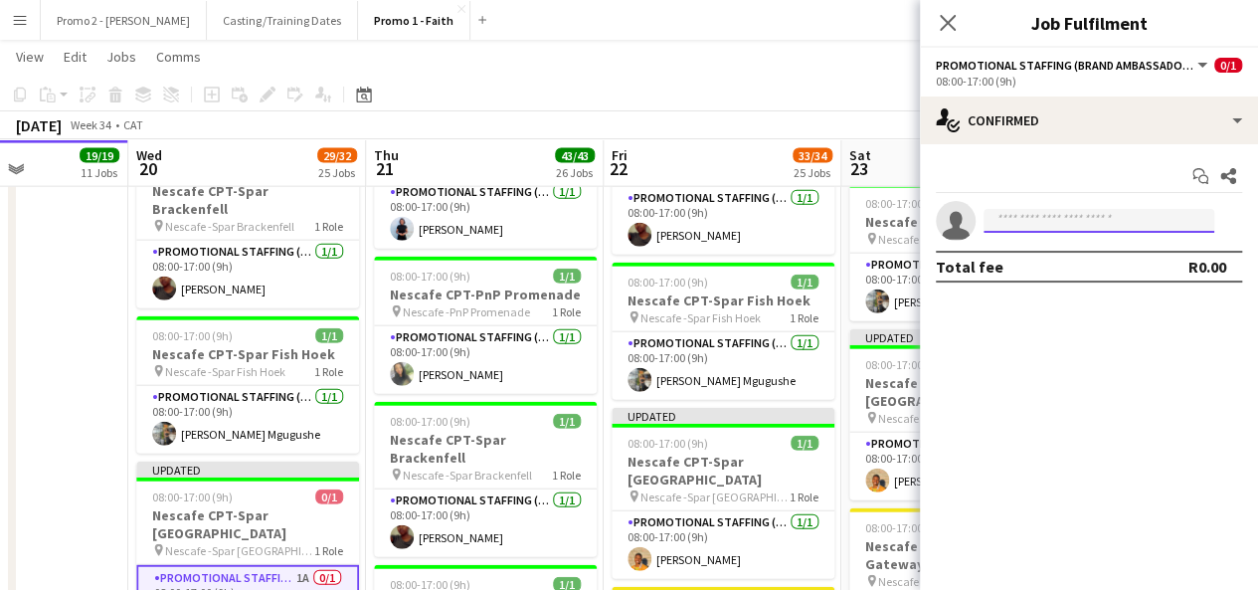
click at [1081, 223] on input at bounding box center [1098, 221] width 231 height 24
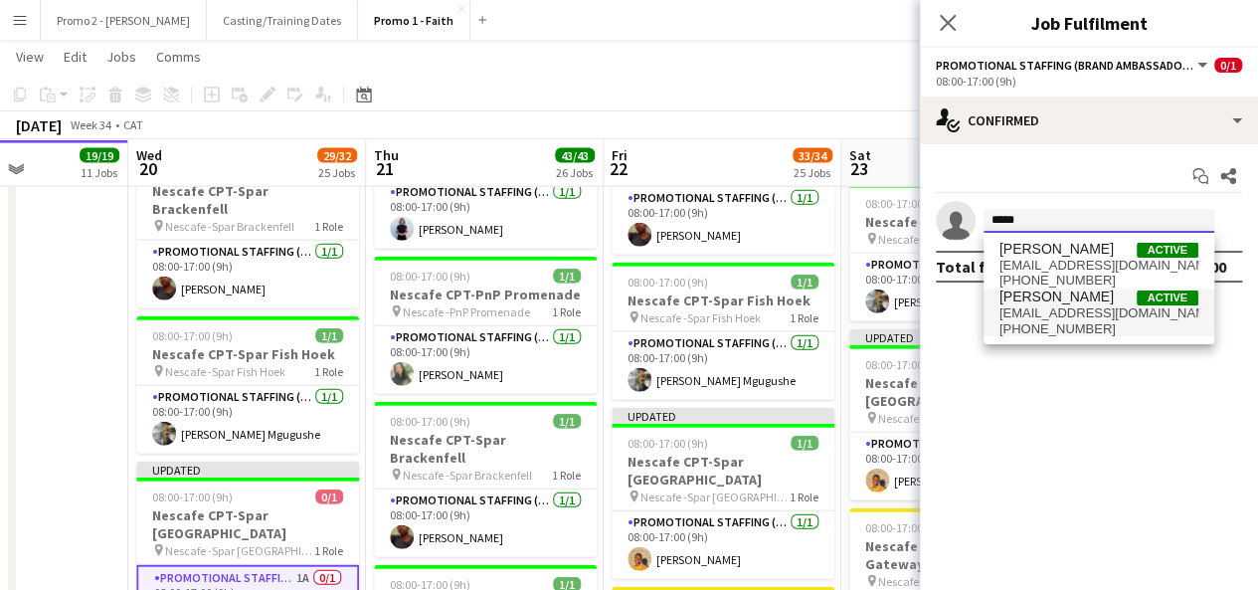
type input "*****"
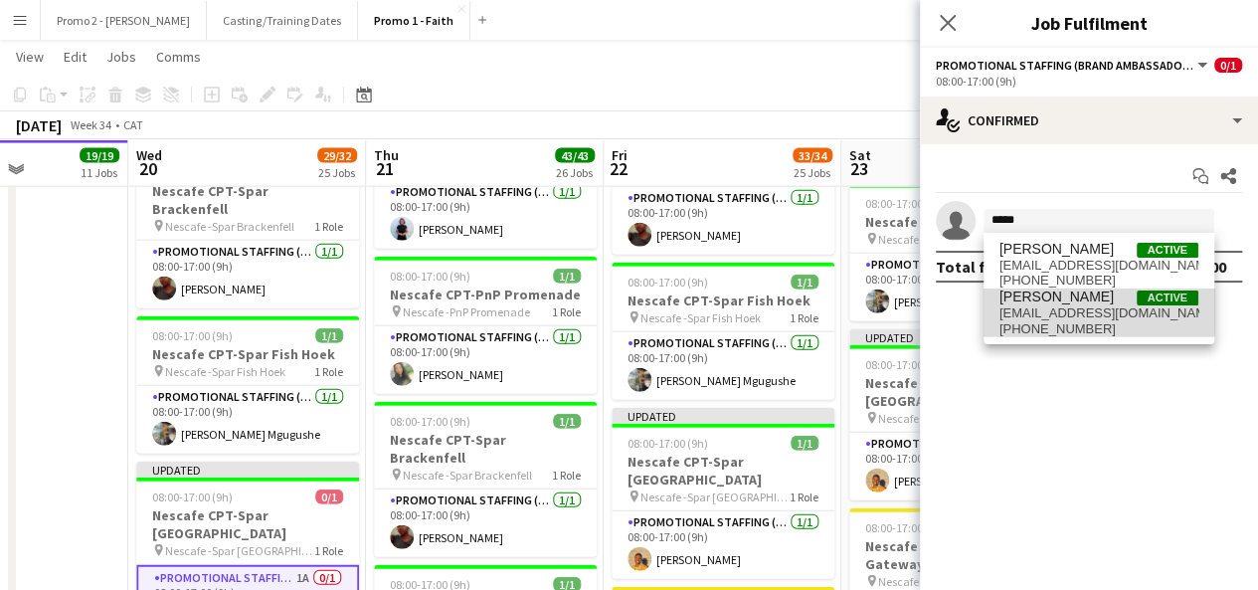
click at [1091, 305] on span "[EMAIL_ADDRESS][DOMAIN_NAME]" at bounding box center [1098, 313] width 199 height 16
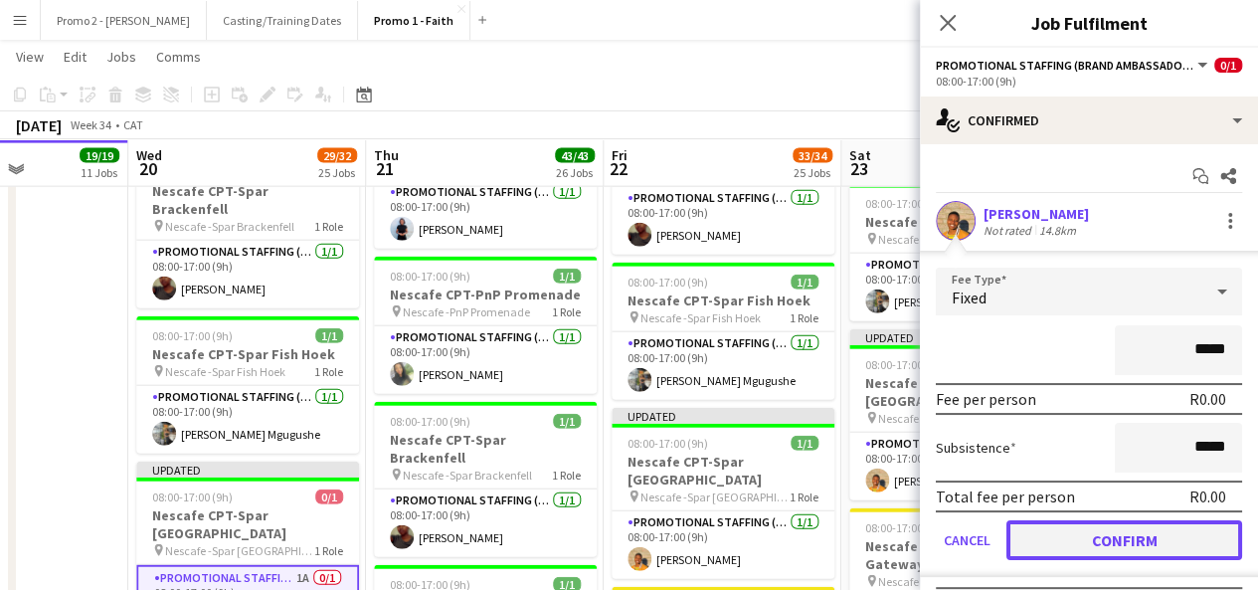
click at [1133, 536] on button "Confirm" at bounding box center [1124, 540] width 236 height 40
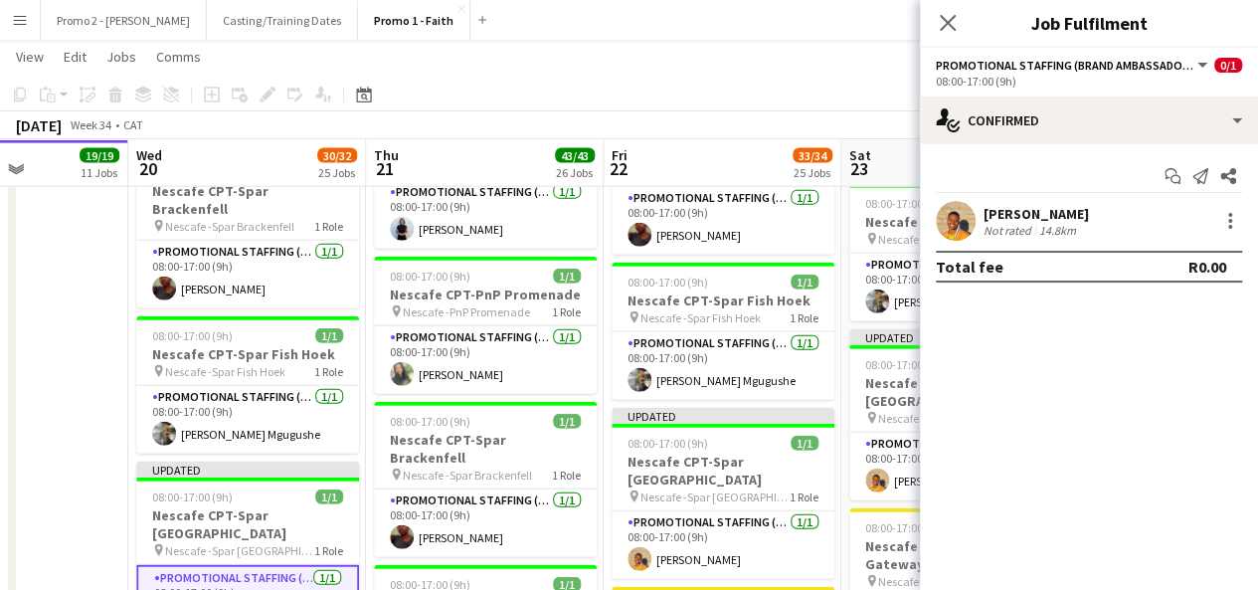
click at [862, 112] on div "[DATE] Week 34 • CAT Fix 3 errors Publish 1 job Revert 1 job" at bounding box center [629, 125] width 1258 height 28
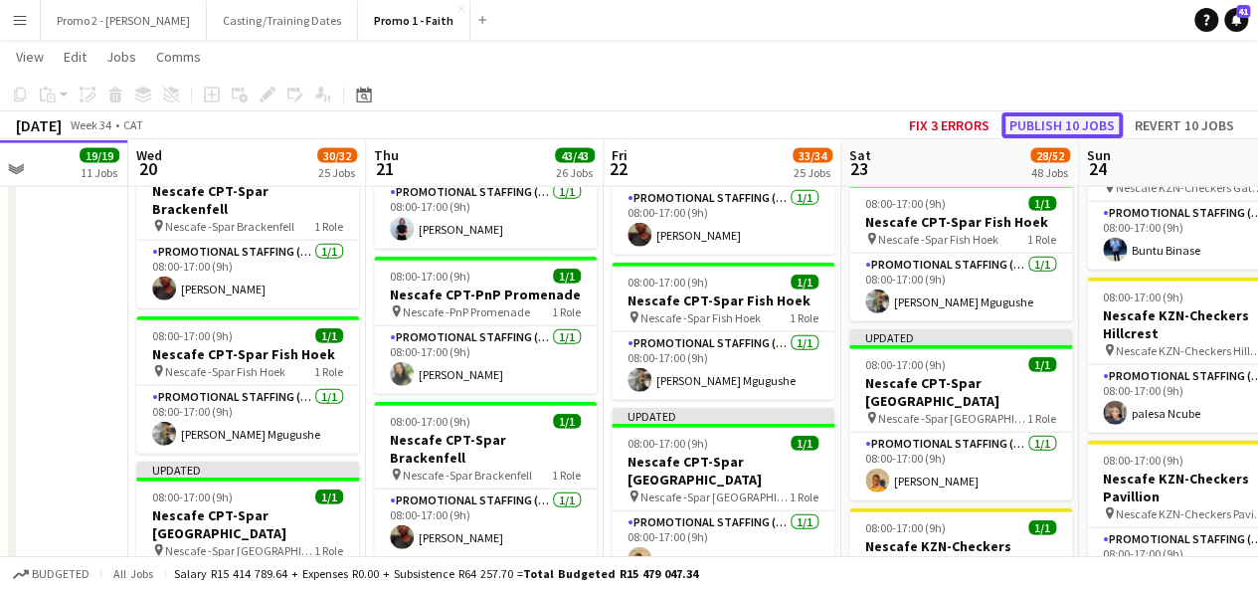
click at [1078, 113] on button "Publish 10 jobs" at bounding box center [1061, 125] width 121 height 26
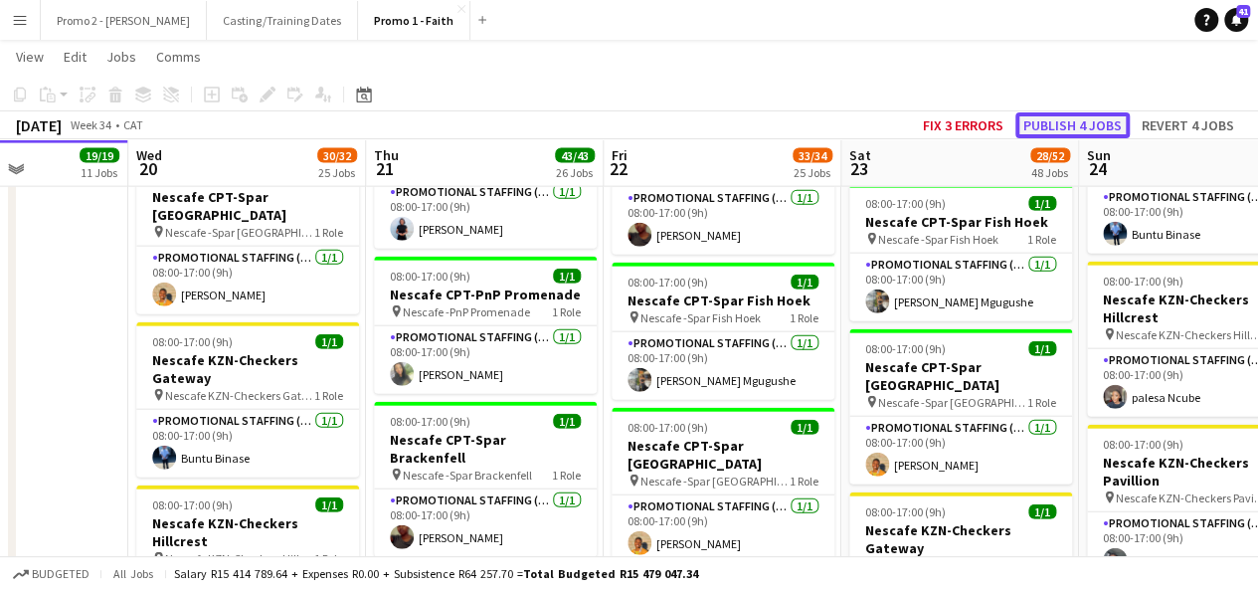
click at [1086, 125] on button "Publish 4 jobs" at bounding box center [1072, 125] width 114 height 26
